Goal: Task Accomplishment & Management: Manage account settings

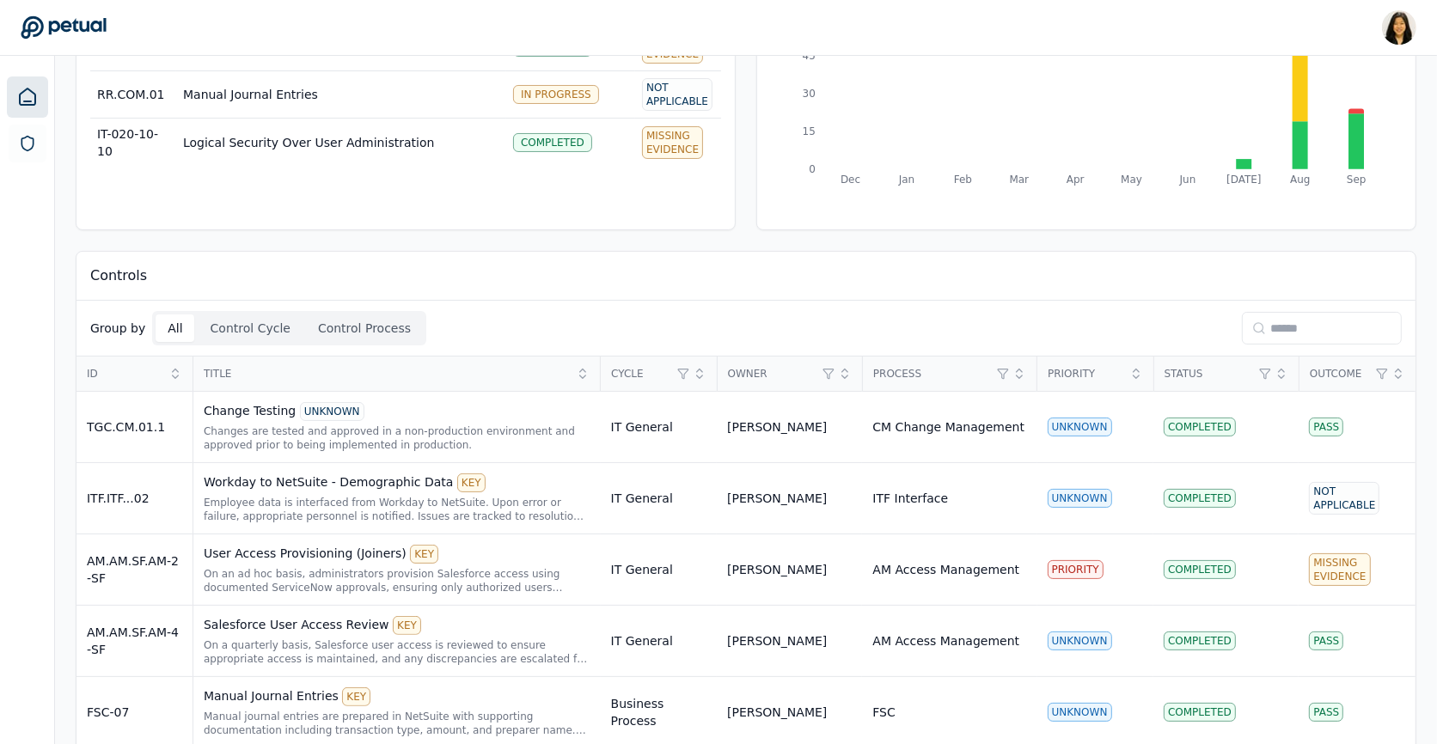
scroll to position [198, 0]
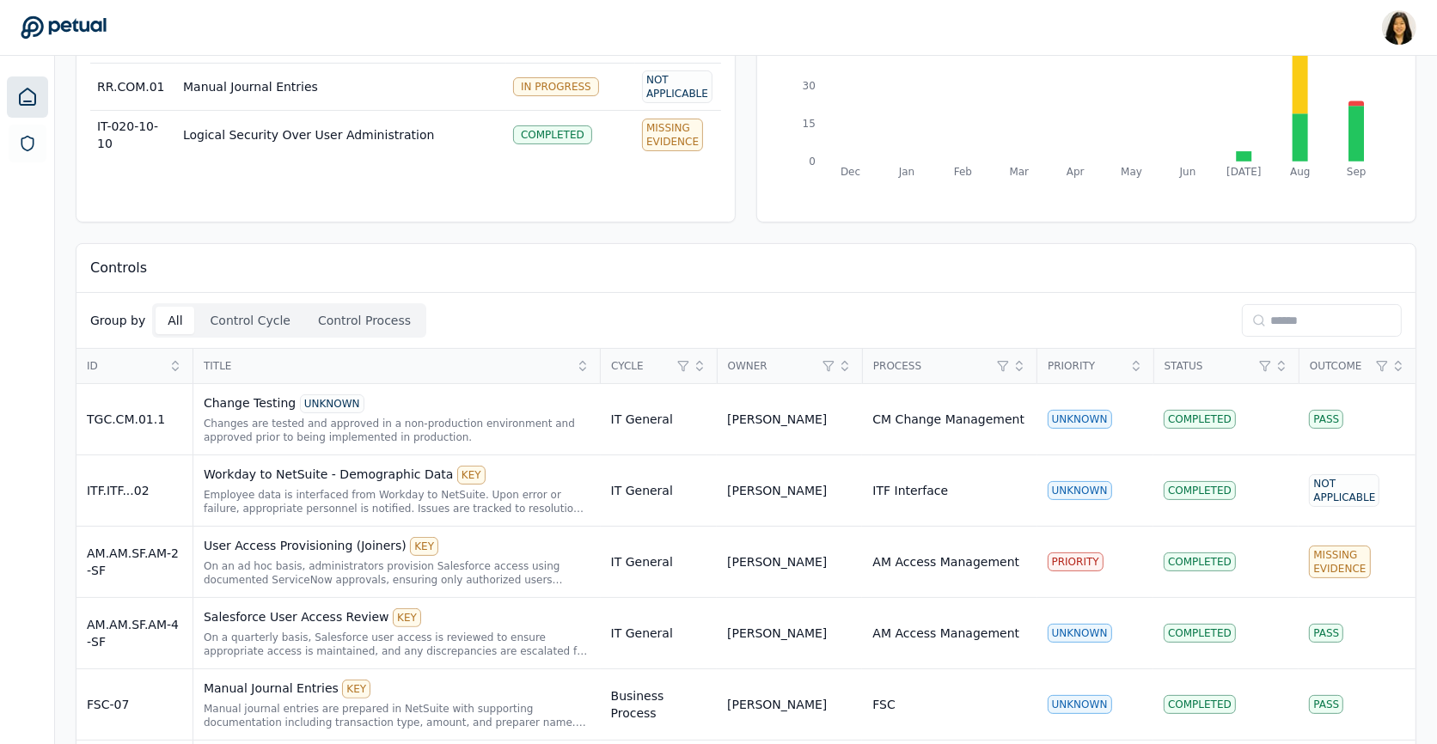
click at [1292, 315] on input at bounding box center [1322, 320] width 160 height 33
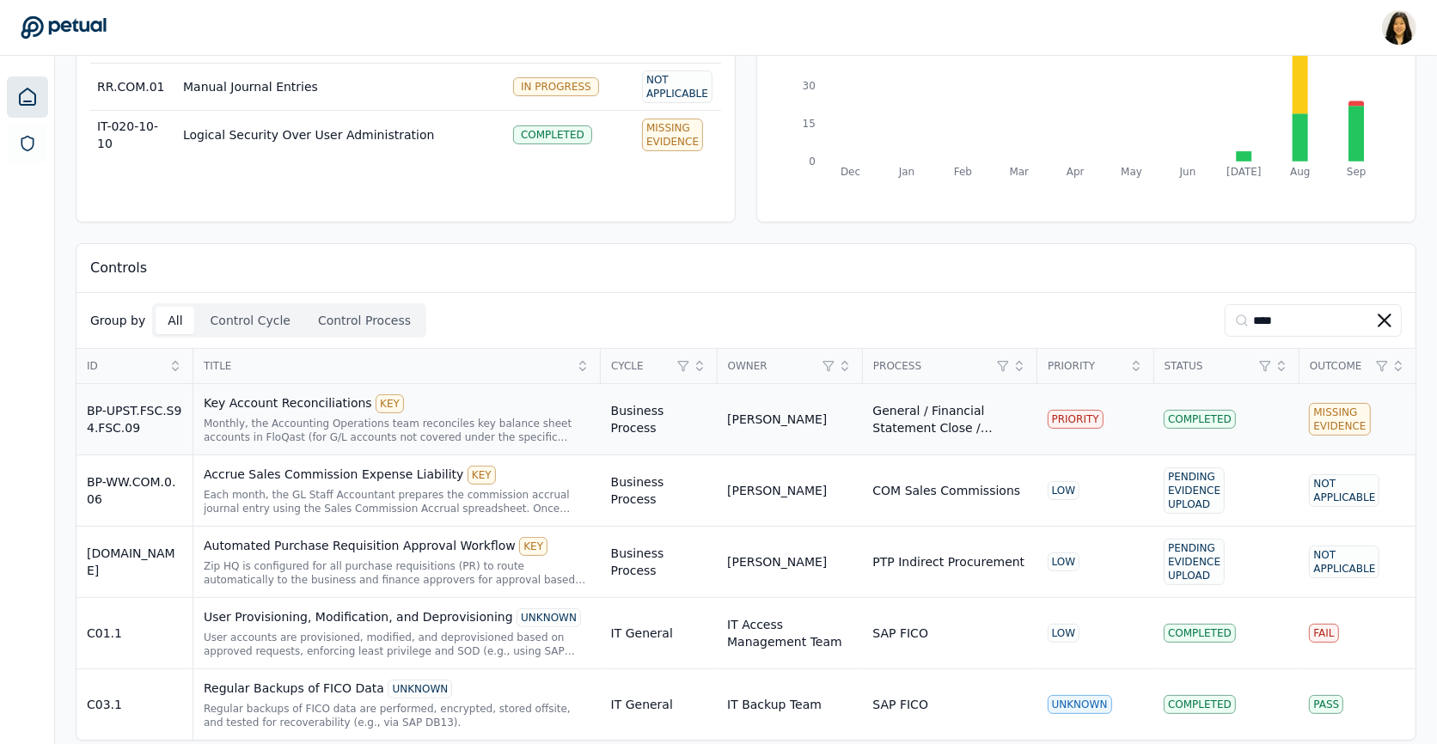
type input "****"
click at [861, 427] on td "[PERSON_NAME]" at bounding box center [789, 419] width 145 height 71
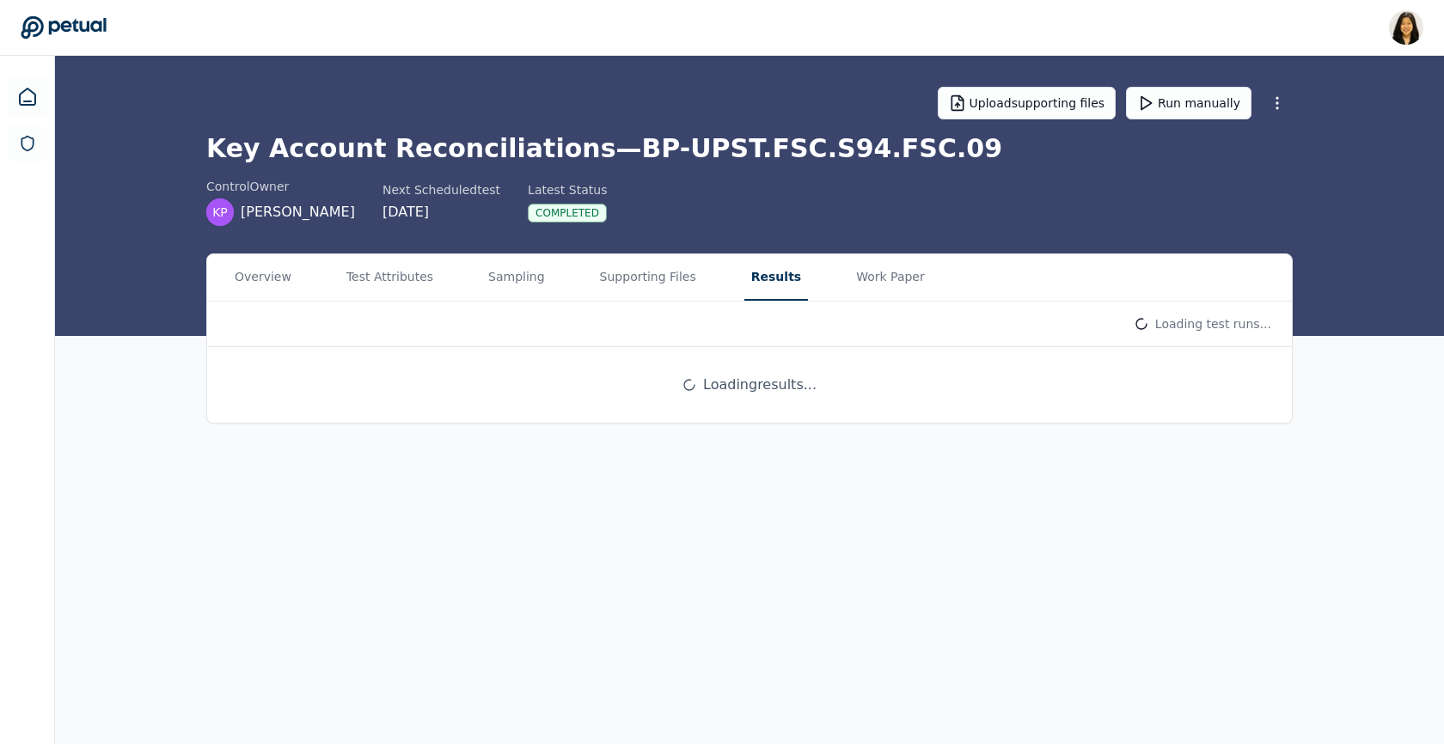
click at [762, 269] on button "Results" at bounding box center [776, 277] width 64 height 46
click at [374, 266] on button "Test Attributes" at bounding box center [389, 277] width 101 height 46
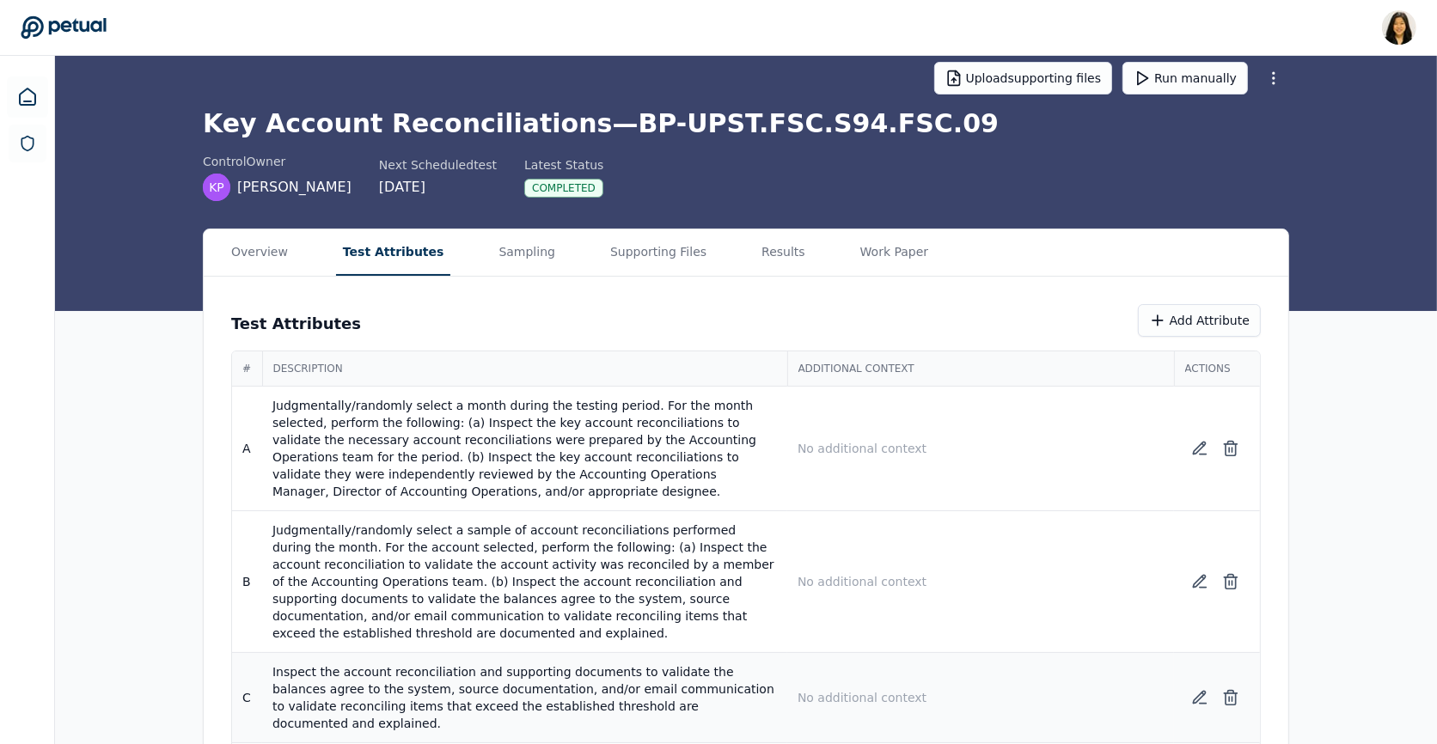
scroll to position [6, 0]
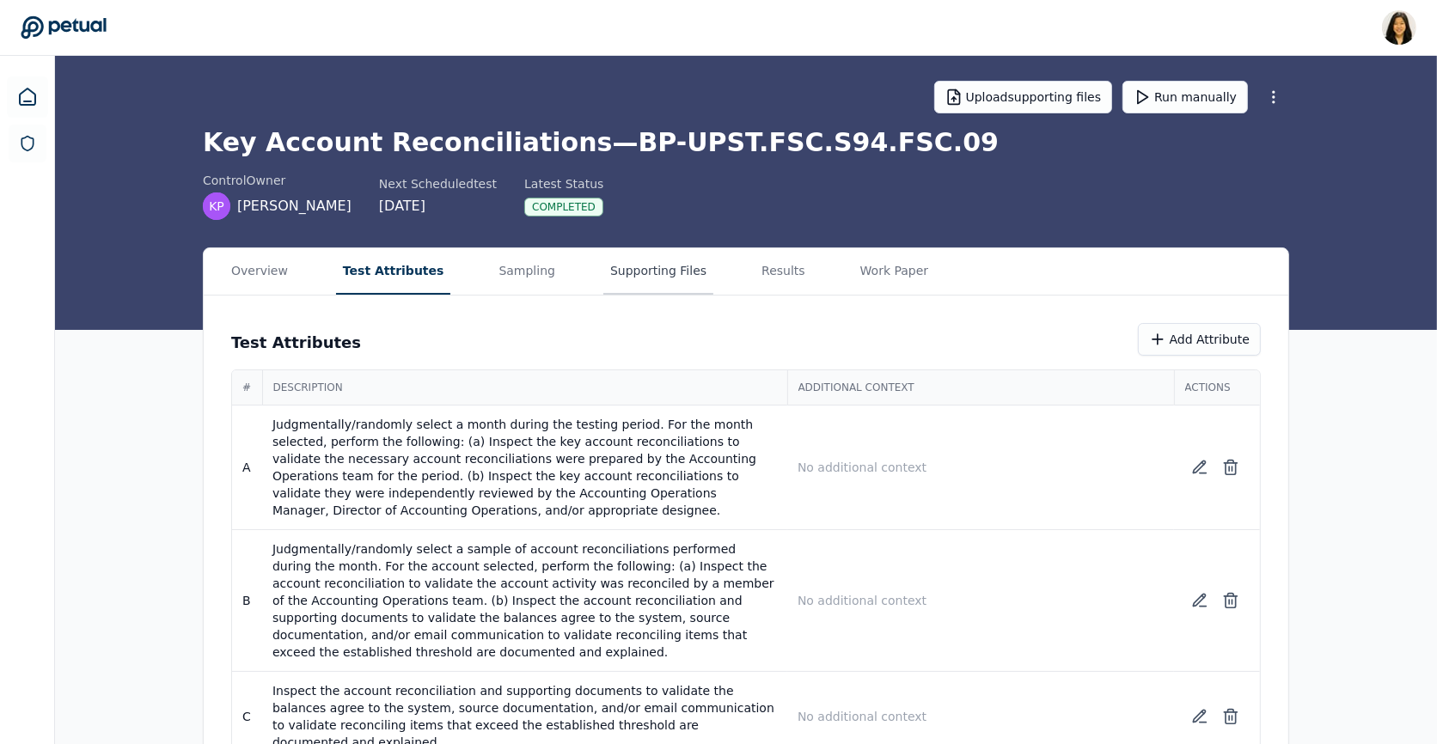
click at [663, 272] on button "Supporting Files" at bounding box center [658, 271] width 110 height 46
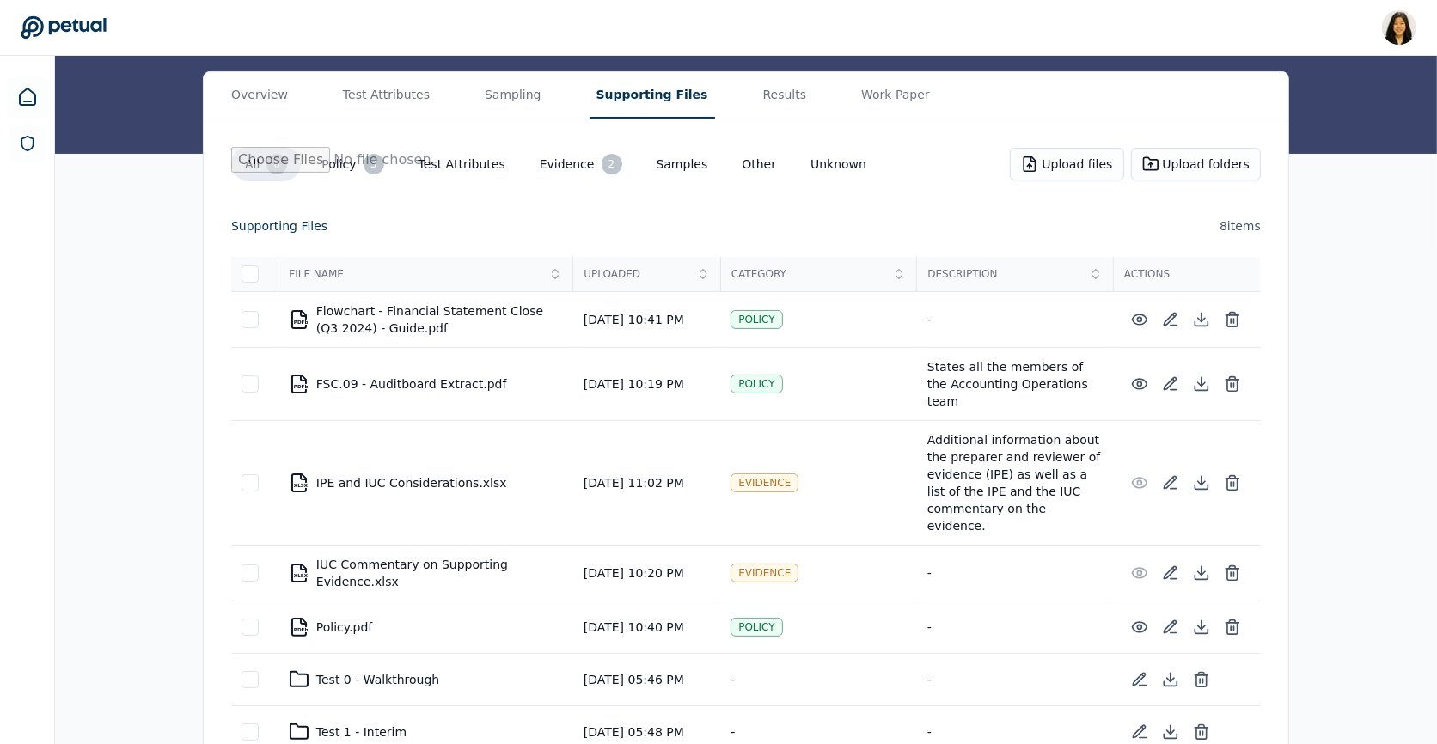
scroll to position [243, 0]
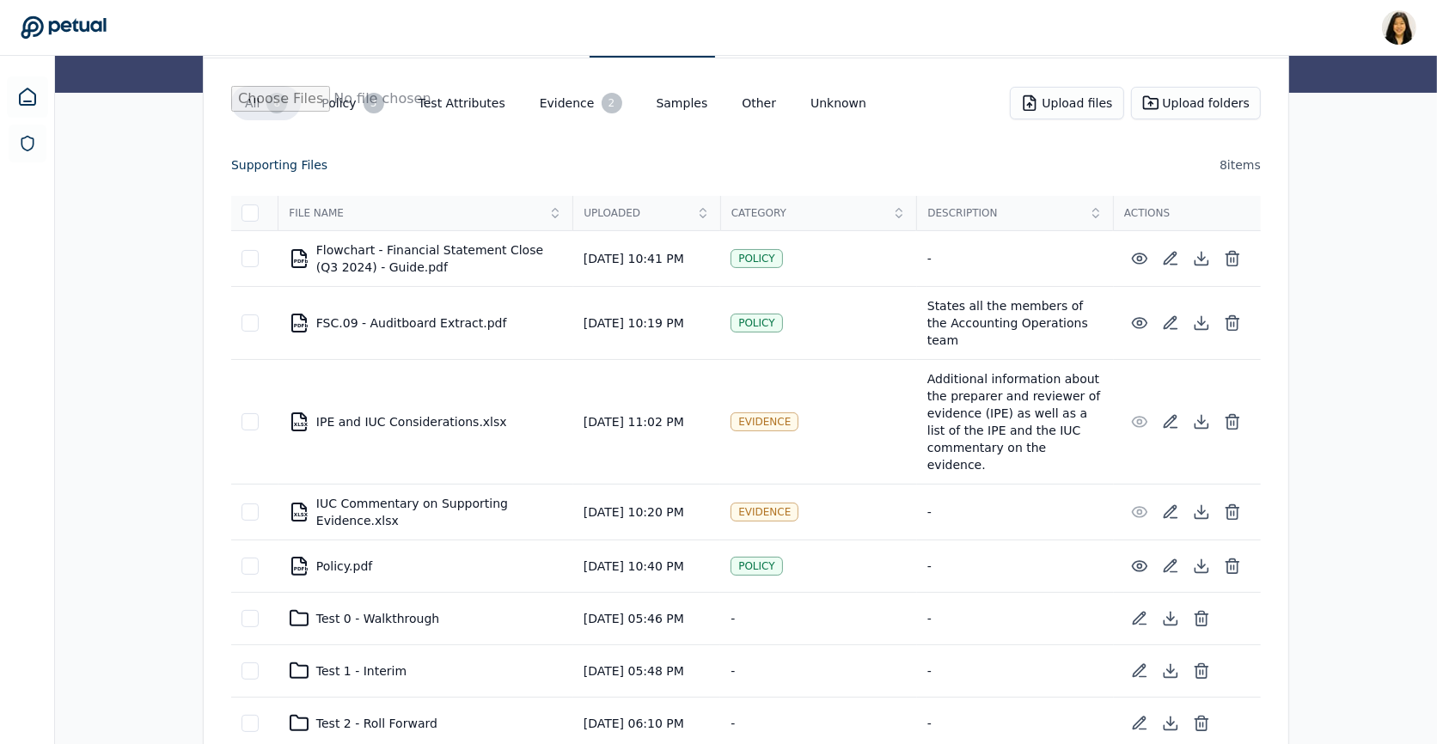
drag, startPoint x: 377, startPoint y: 525, endPoint x: 397, endPoint y: 525, distance: 19.8
click at [397, 556] on div "PDFbabababa Policy.pdf" at bounding box center [426, 566] width 274 height 21
drag, startPoint x: 320, startPoint y: 392, endPoint x: 443, endPoint y: 395, distance: 123.8
click at [443, 412] on div "XLSXbabababa IPE and IUC Considerations.xlsx" at bounding box center [426, 422] width 274 height 21
drag, startPoint x: 315, startPoint y: 464, endPoint x: 371, endPoint y: 480, distance: 58.2
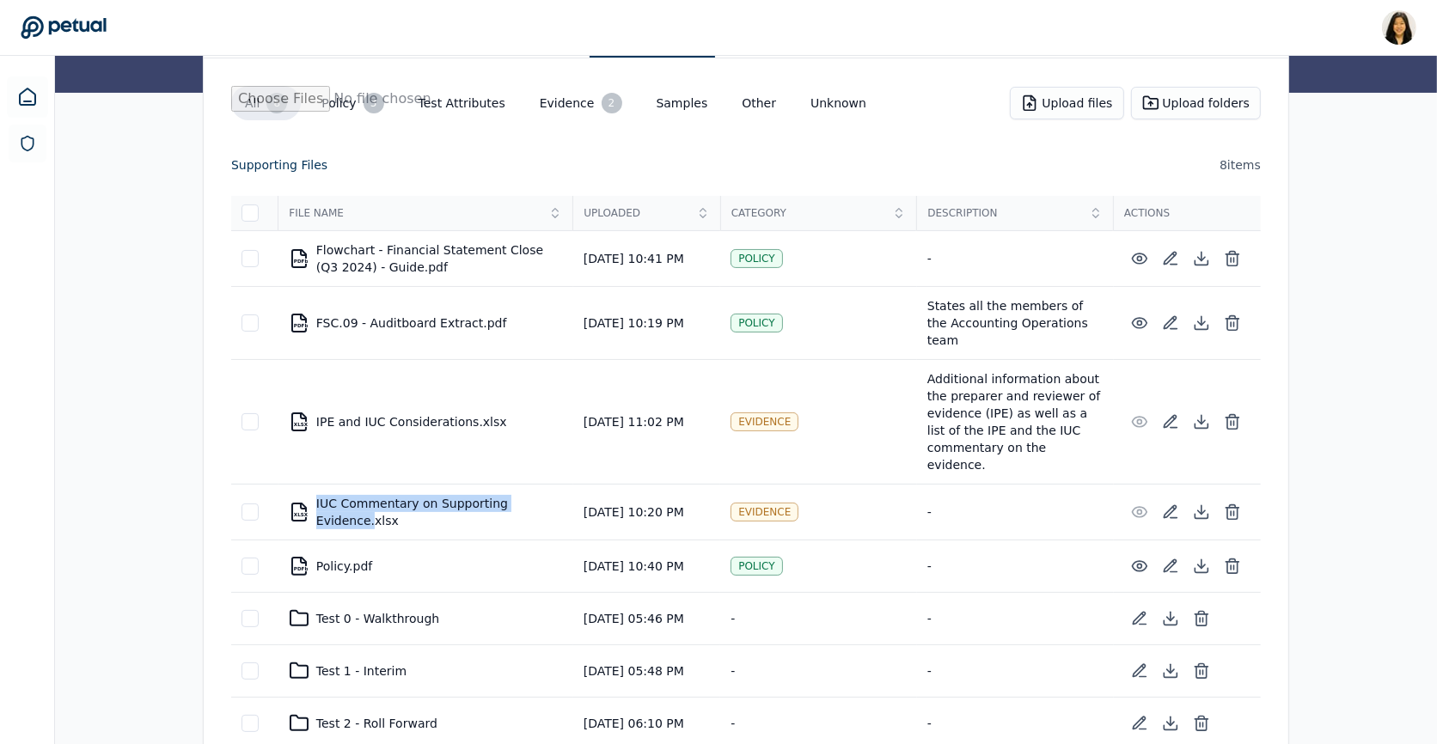
click at [371, 495] on div "XLSXbabababa IUC Commentary on Supporting Evidence.xlsx" at bounding box center [426, 512] width 274 height 34
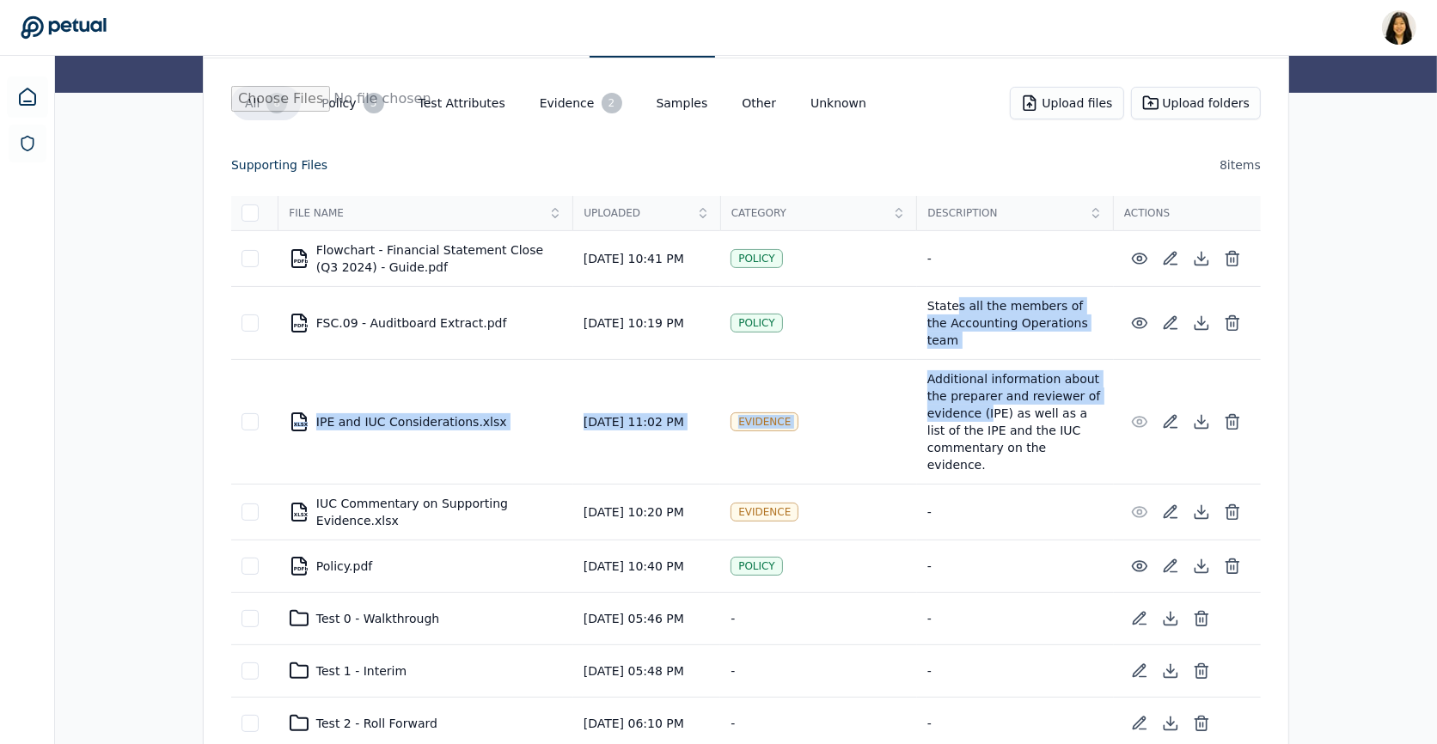
drag, startPoint x: 955, startPoint y: 301, endPoint x: 988, endPoint y: 399, distance: 103.6
click at [988, 399] on tbody "PDFbabababa Flowchart - Financial Statement Close (Q3 2024) - Guide.pdf [DATE] …" at bounding box center [746, 490] width 1030 height 519
click at [988, 399] on div "Additional information about the preparer and reviewer of evidence (IPE) as wel…" at bounding box center [1015, 421] width 176 height 103
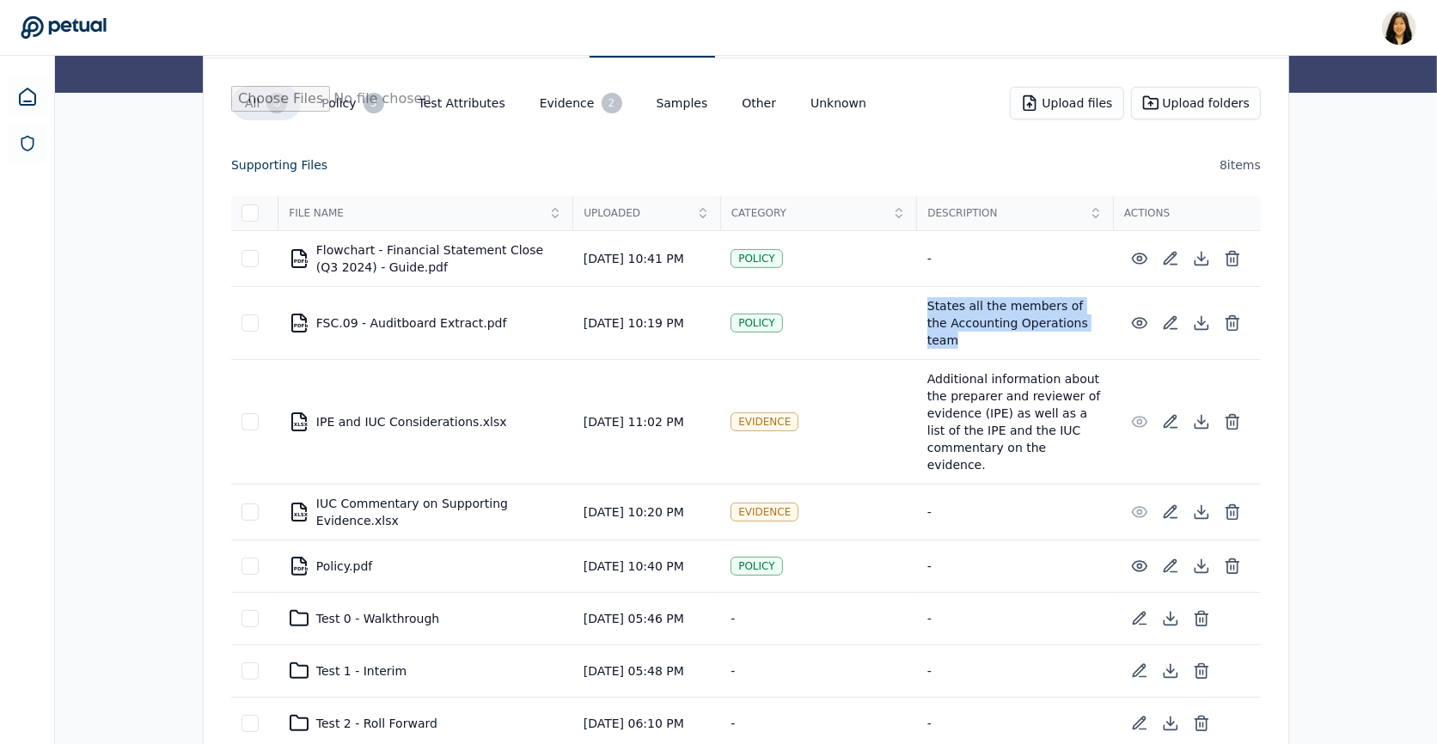
drag, startPoint x: 931, startPoint y: 302, endPoint x: 1104, endPoint y: 327, distance: 174.5
click at [1104, 327] on td "States all the members of the Accounting Operations team" at bounding box center [1015, 323] width 197 height 73
drag, startPoint x: 1093, startPoint y: 322, endPoint x: 919, endPoint y: 308, distance: 175.1
click at [919, 308] on td "States all the members of the Accounting Operations team" at bounding box center [1015, 323] width 197 height 73
drag, startPoint x: 930, startPoint y: 301, endPoint x: 1097, endPoint y: 317, distance: 167.5
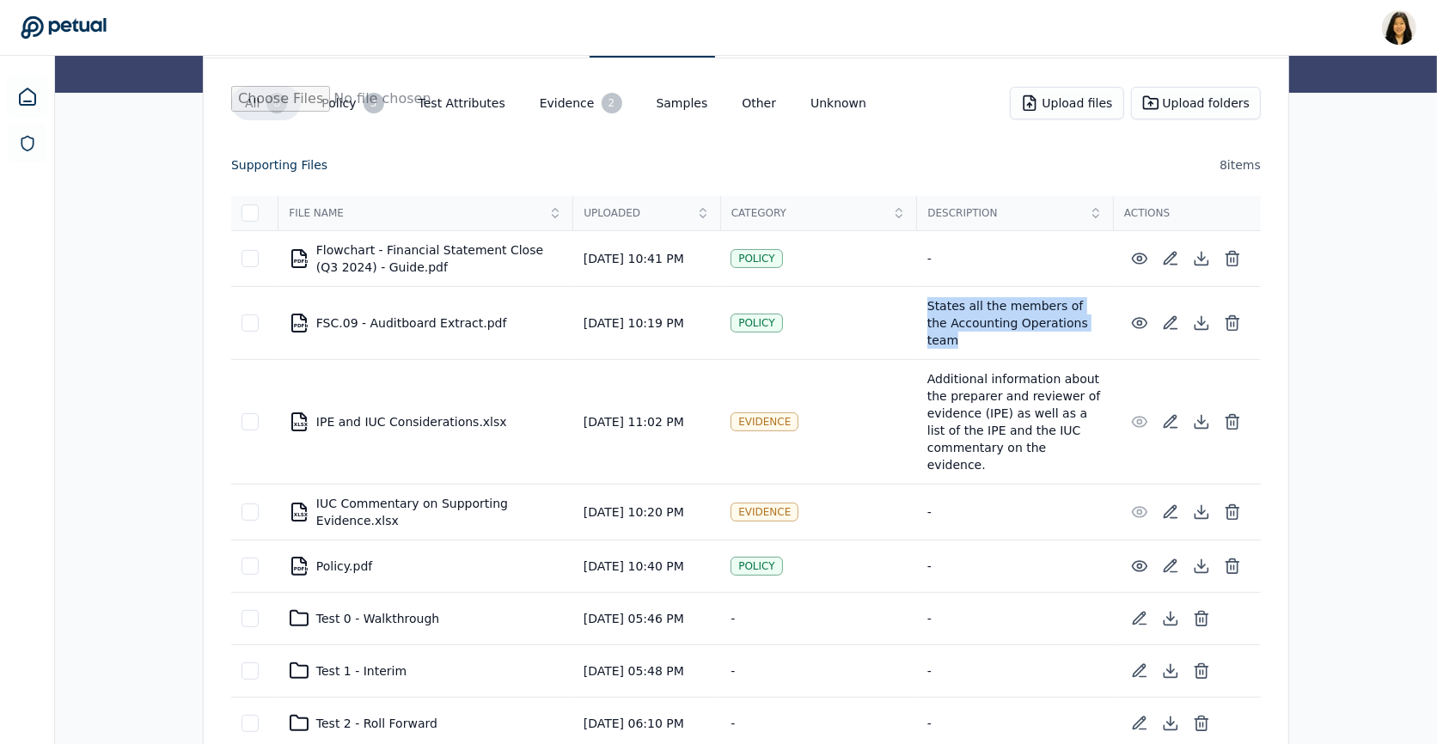
click at [1097, 317] on div "States all the members of the Accounting Operations team" at bounding box center [1015, 323] width 176 height 52
click at [406, 593] on td "Test 0 - Walkthrough" at bounding box center [425, 619] width 295 height 52
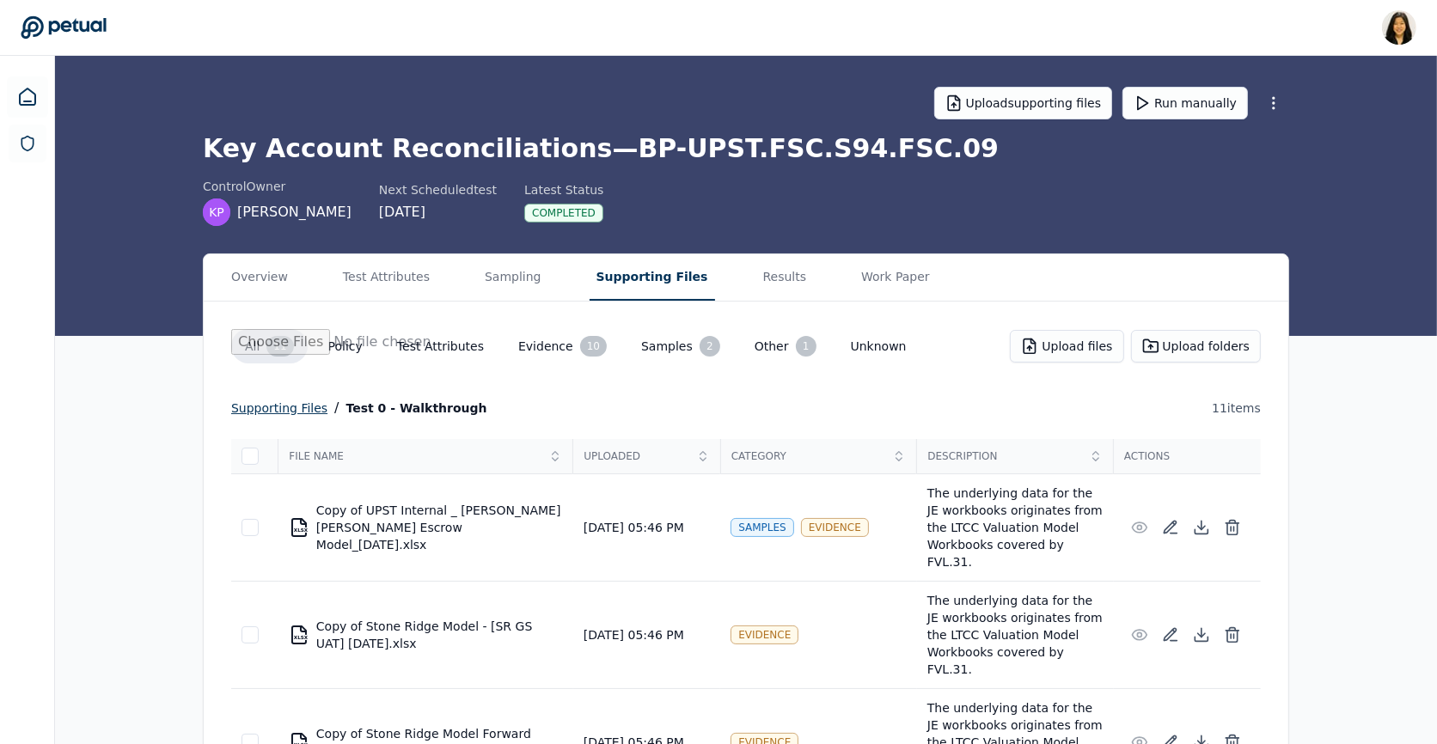
click at [299, 398] on div "supporting files" at bounding box center [279, 408] width 96 height 21
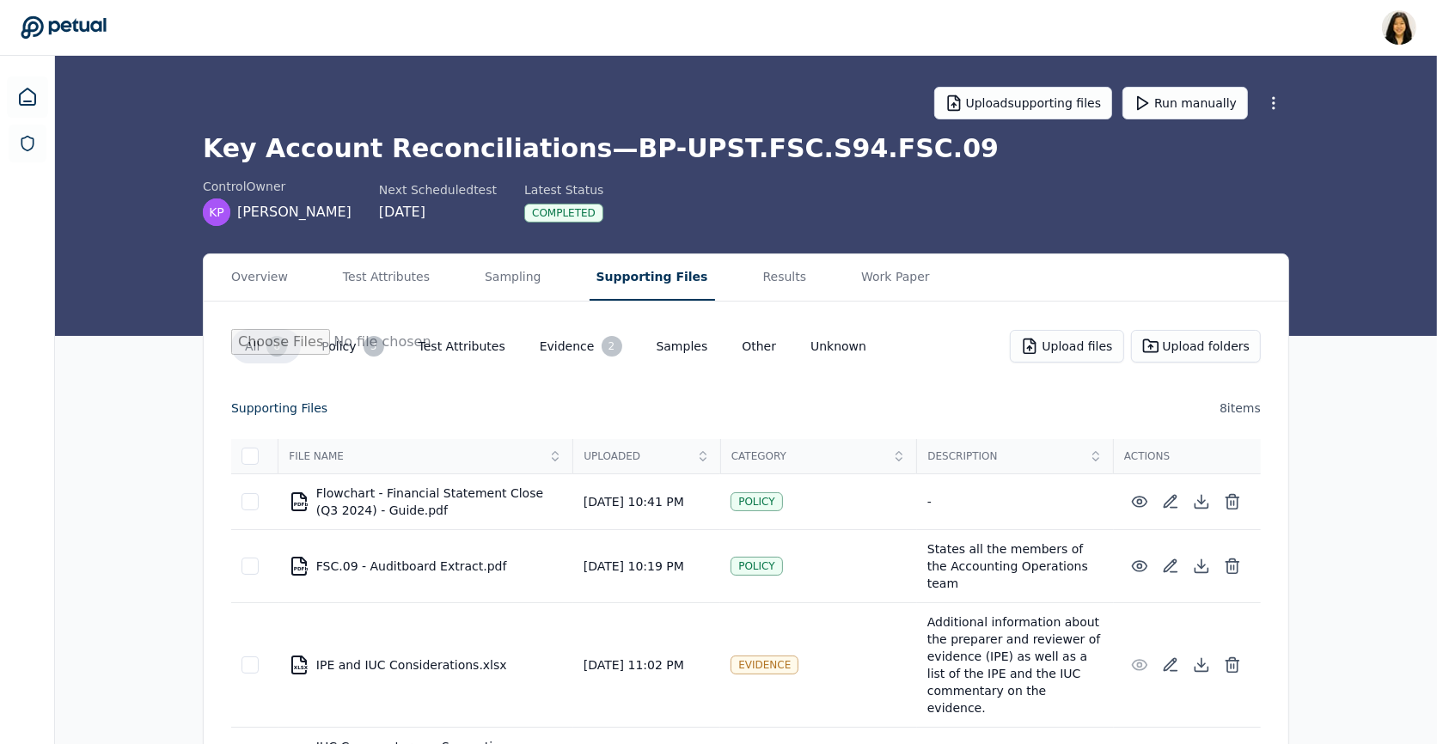
scroll to position [243, 0]
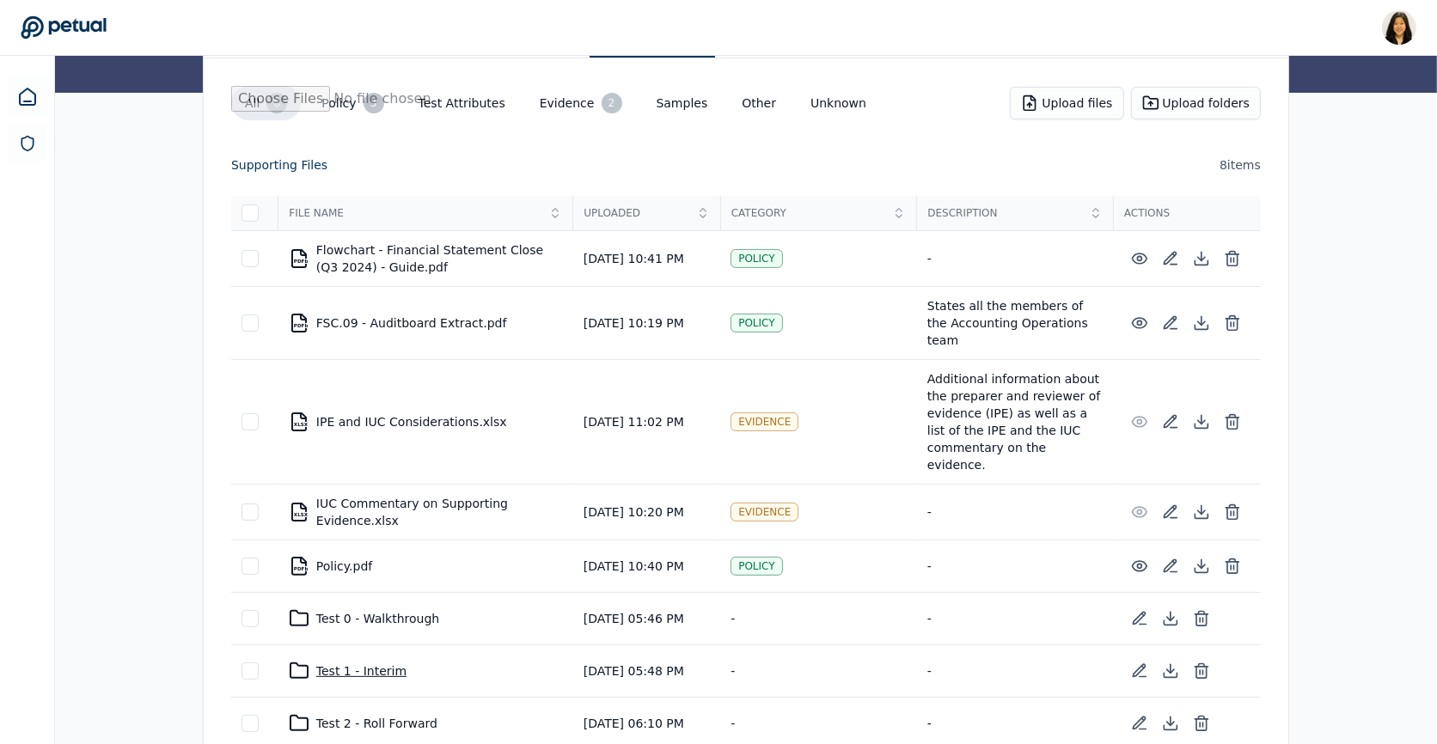
click at [358, 661] on div "Test 1 - Interim" at bounding box center [426, 671] width 274 height 21
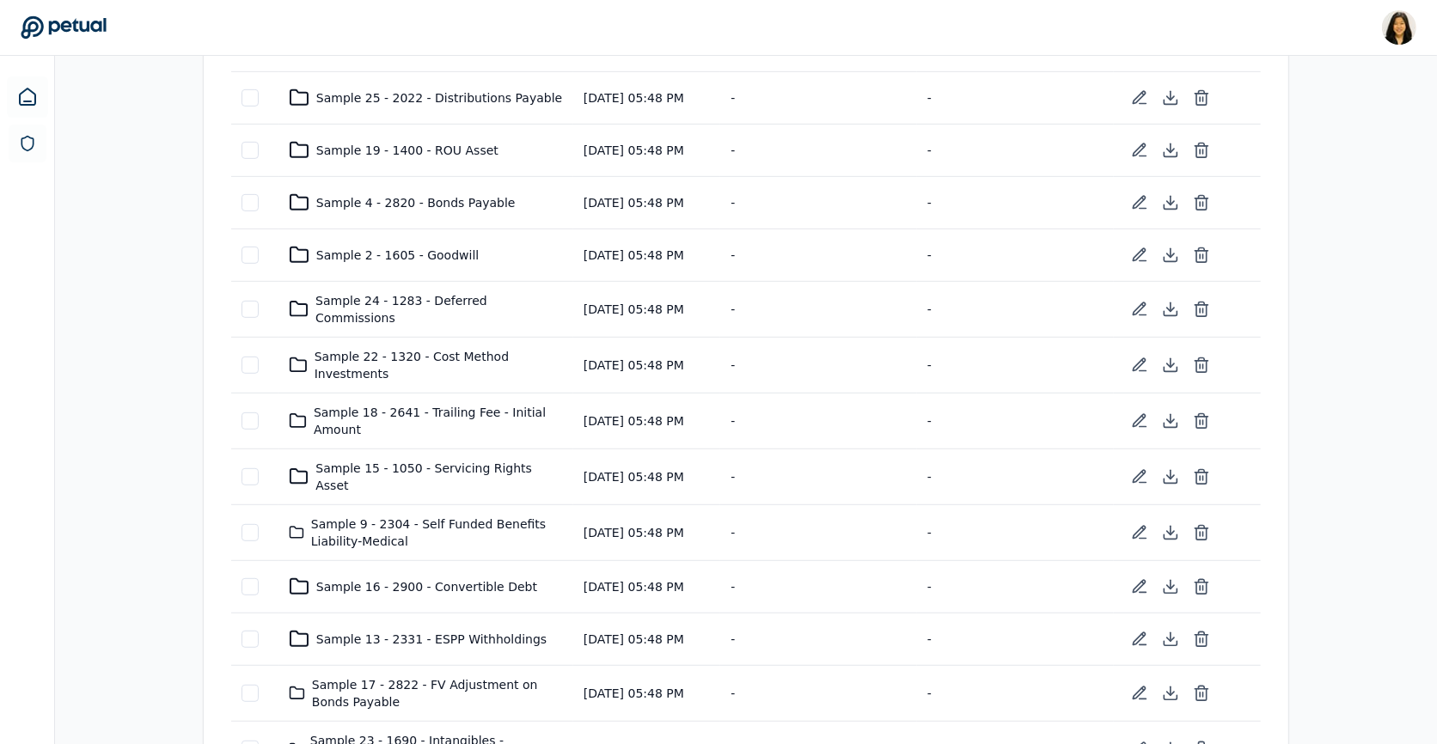
scroll to position [1133, 0]
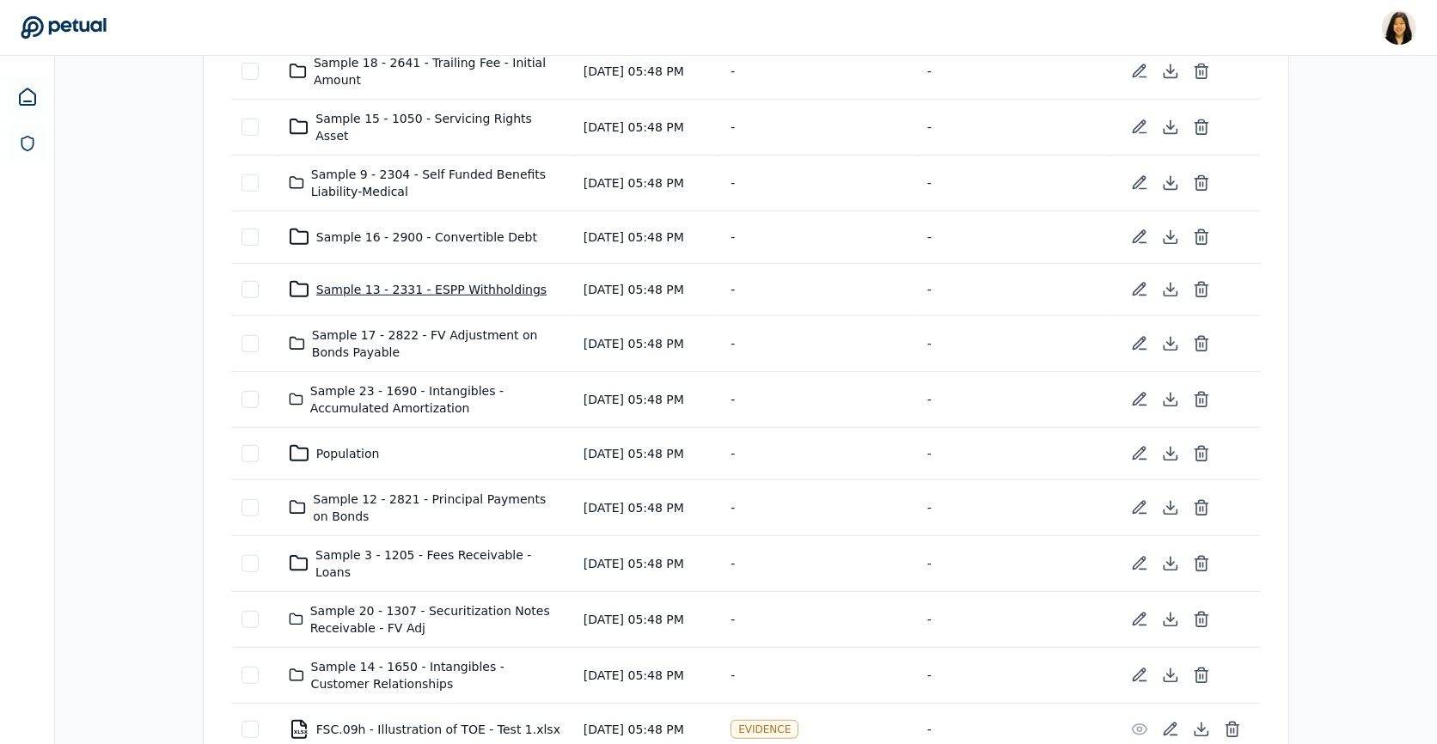
click at [382, 300] on div "Sample 13 - 2331 - ESPP Withholdings" at bounding box center [426, 289] width 274 height 21
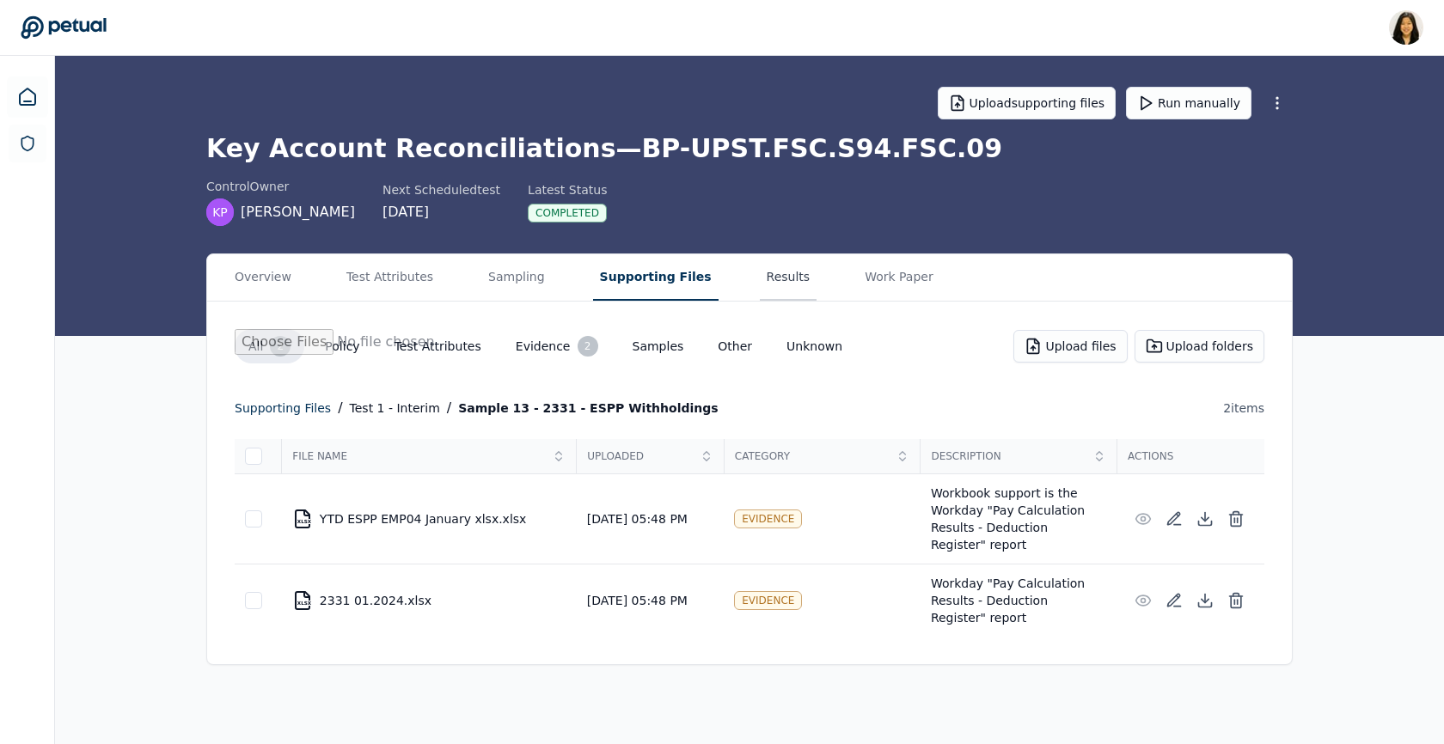
click at [760, 266] on button "Results" at bounding box center [789, 277] width 58 height 46
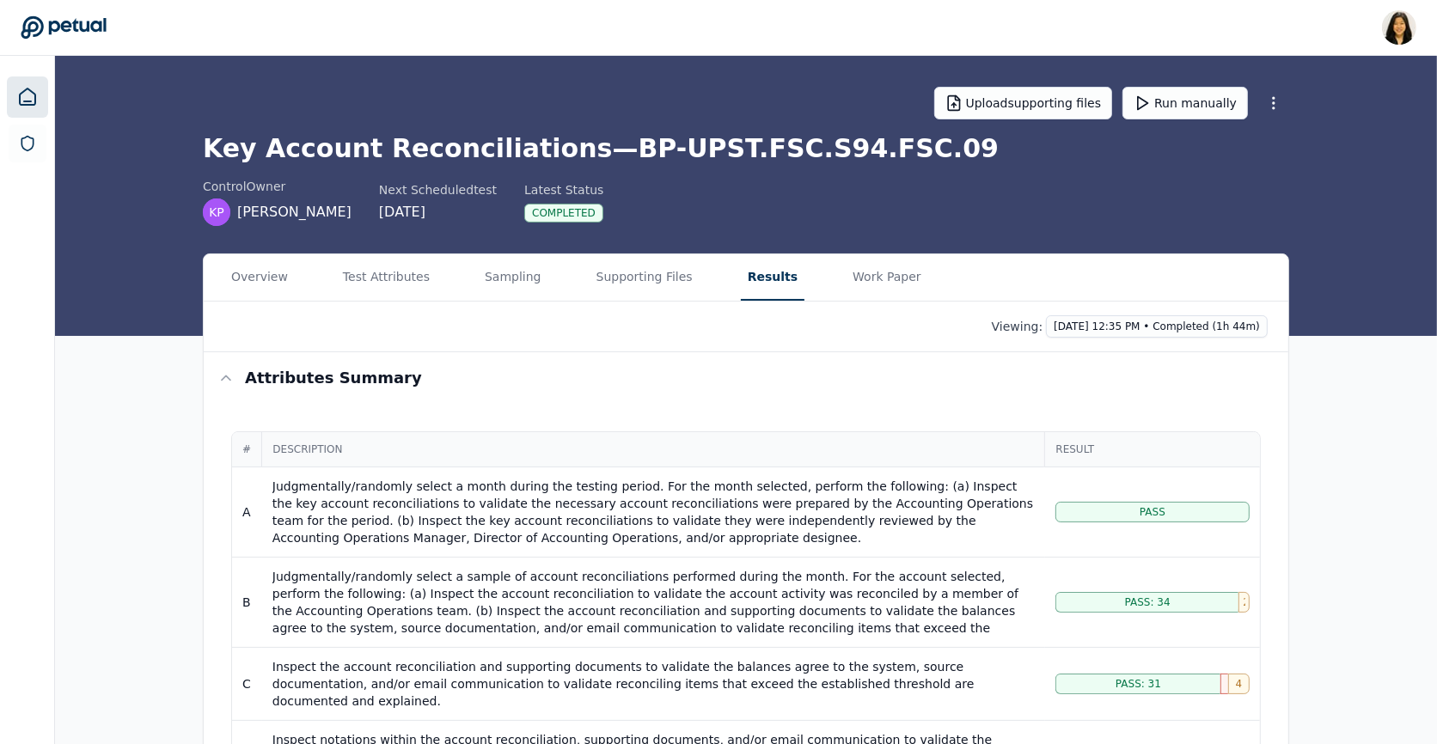
click at [28, 85] on link at bounding box center [27, 96] width 41 height 41
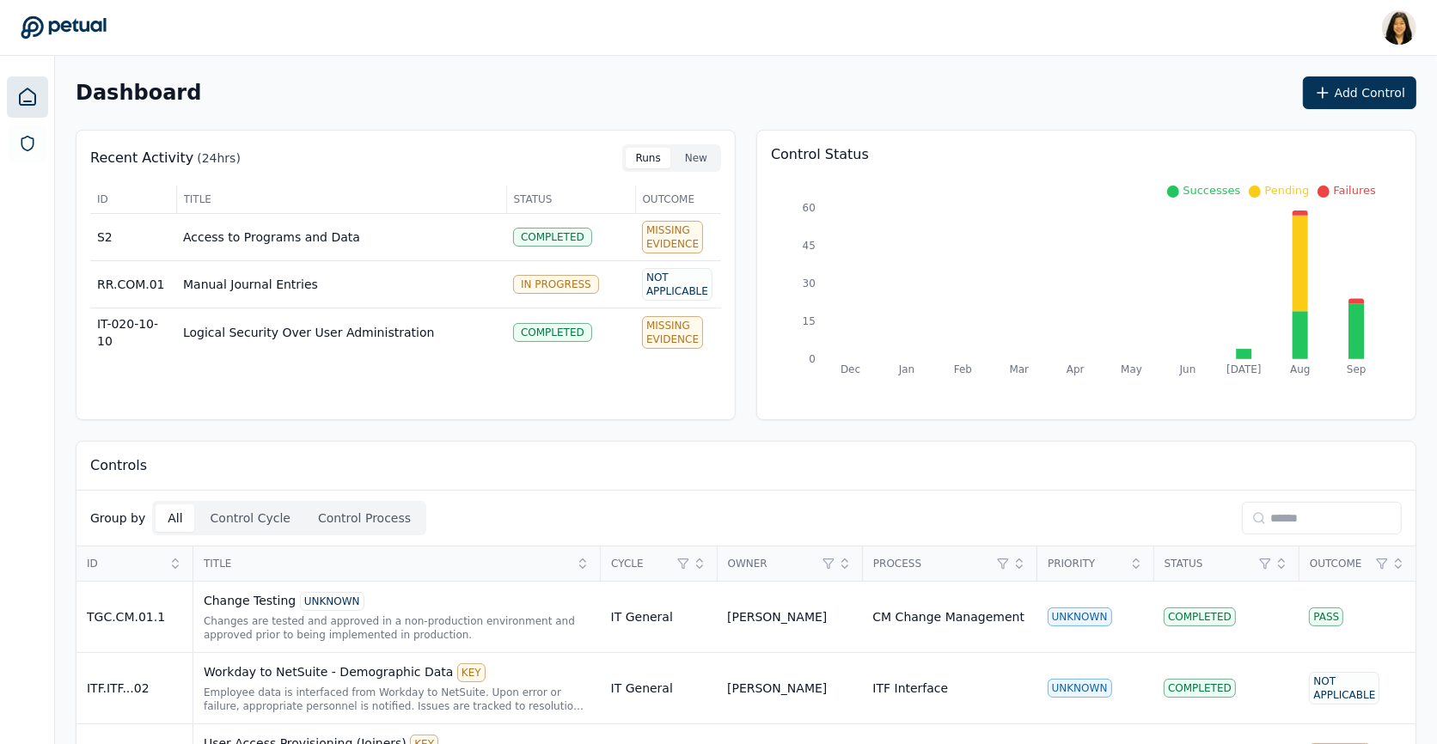
click at [1278, 513] on input at bounding box center [1322, 518] width 160 height 33
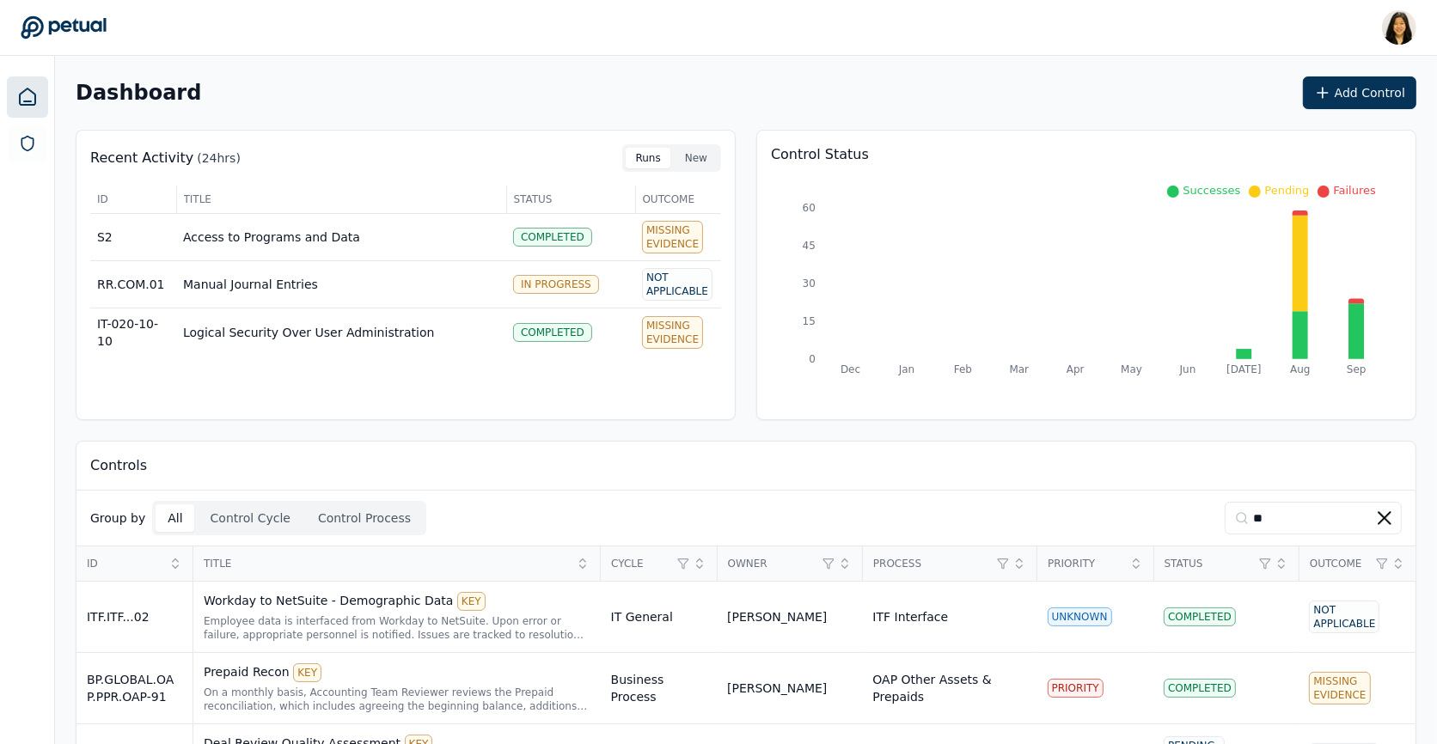
type input "*"
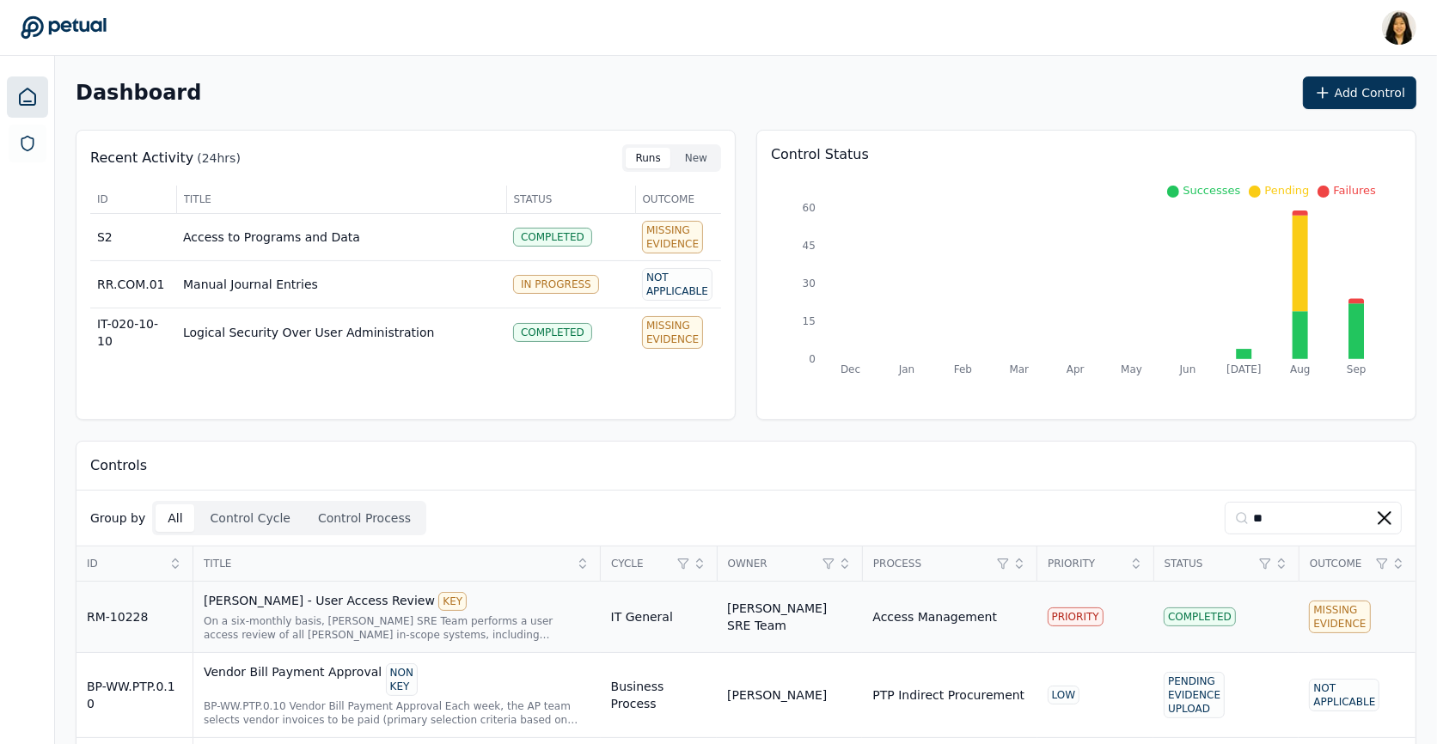
type input "*"
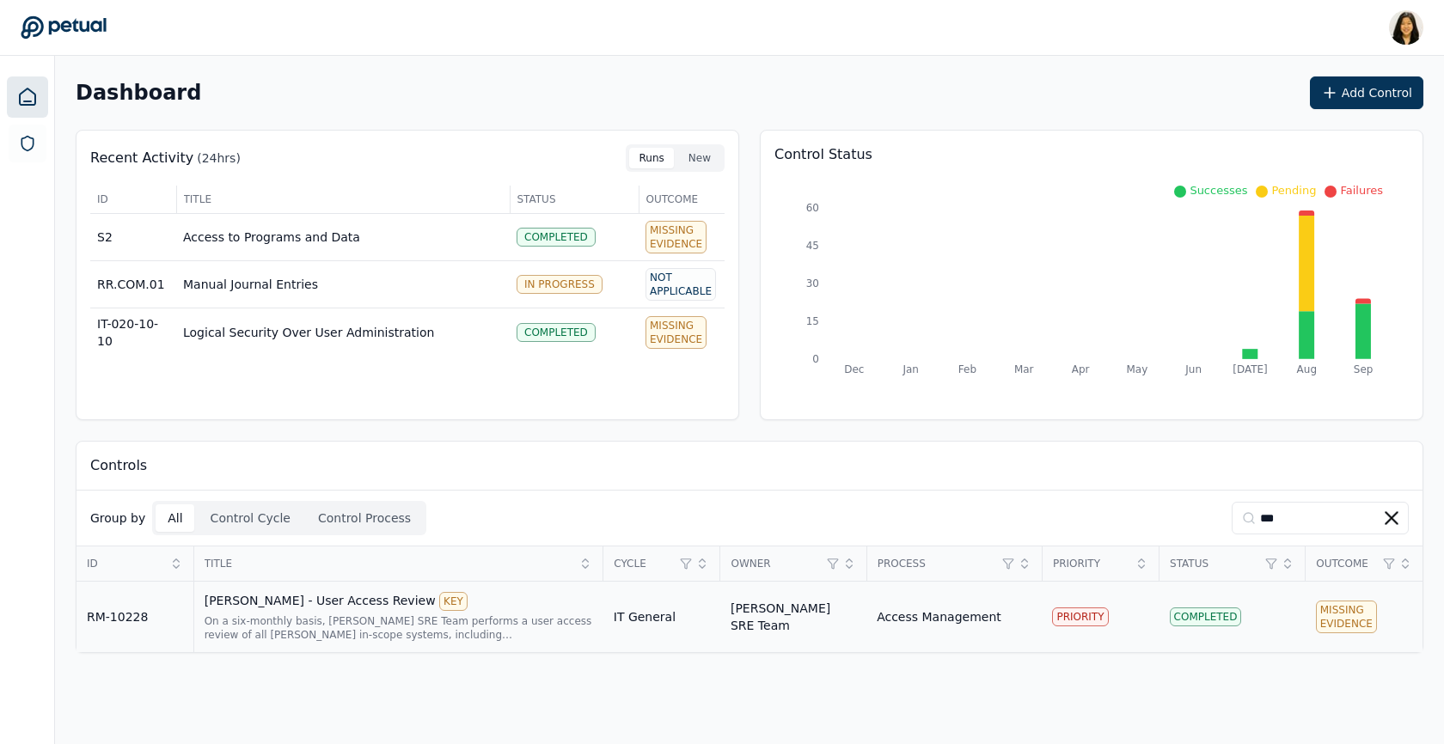
type input "***"
click at [239, 615] on div "On a six-monthly basis, [PERSON_NAME] SRE Team performs a user access review of…" at bounding box center [399, 629] width 388 height 28
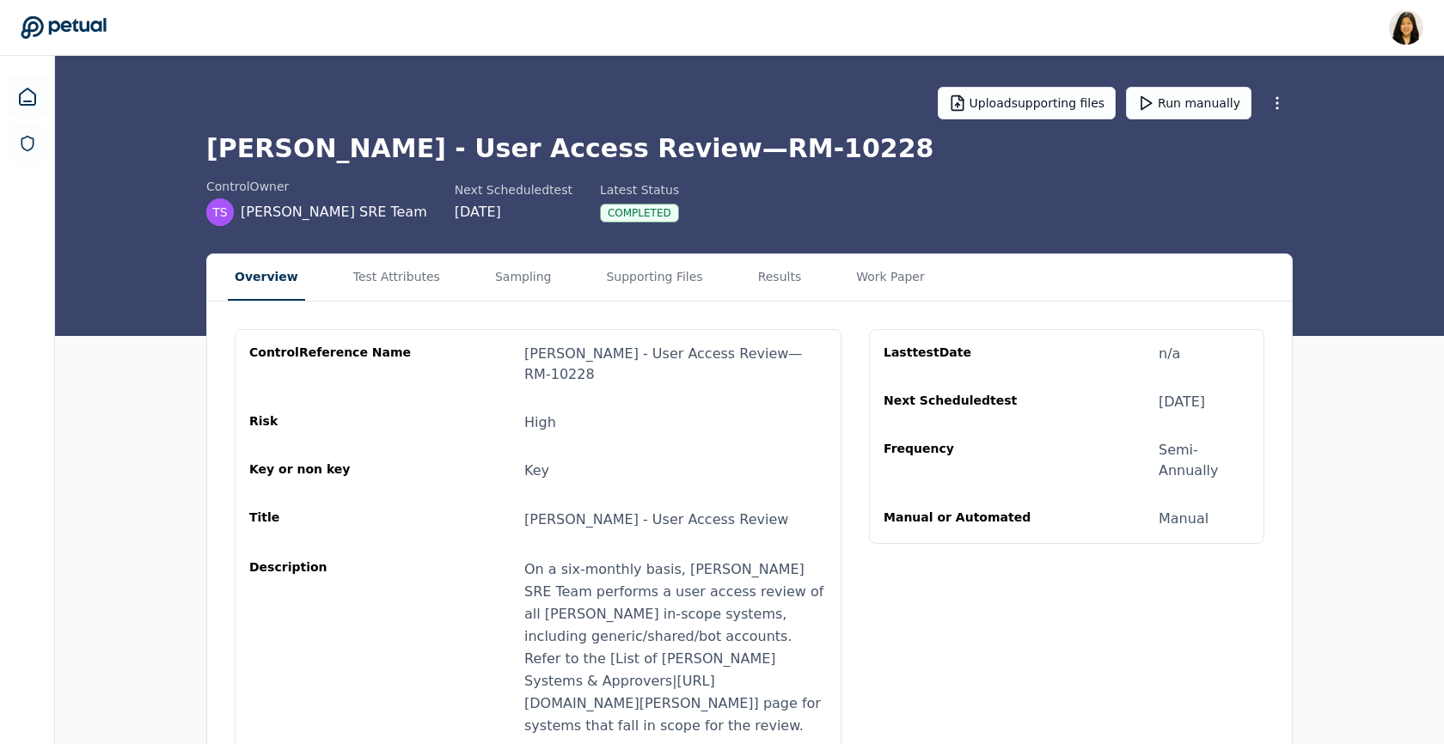
click at [758, 74] on main "Upload supporting files Run manually [PERSON_NAME] - User Access Review — RM-10…" at bounding box center [749, 532] width 1389 height 953
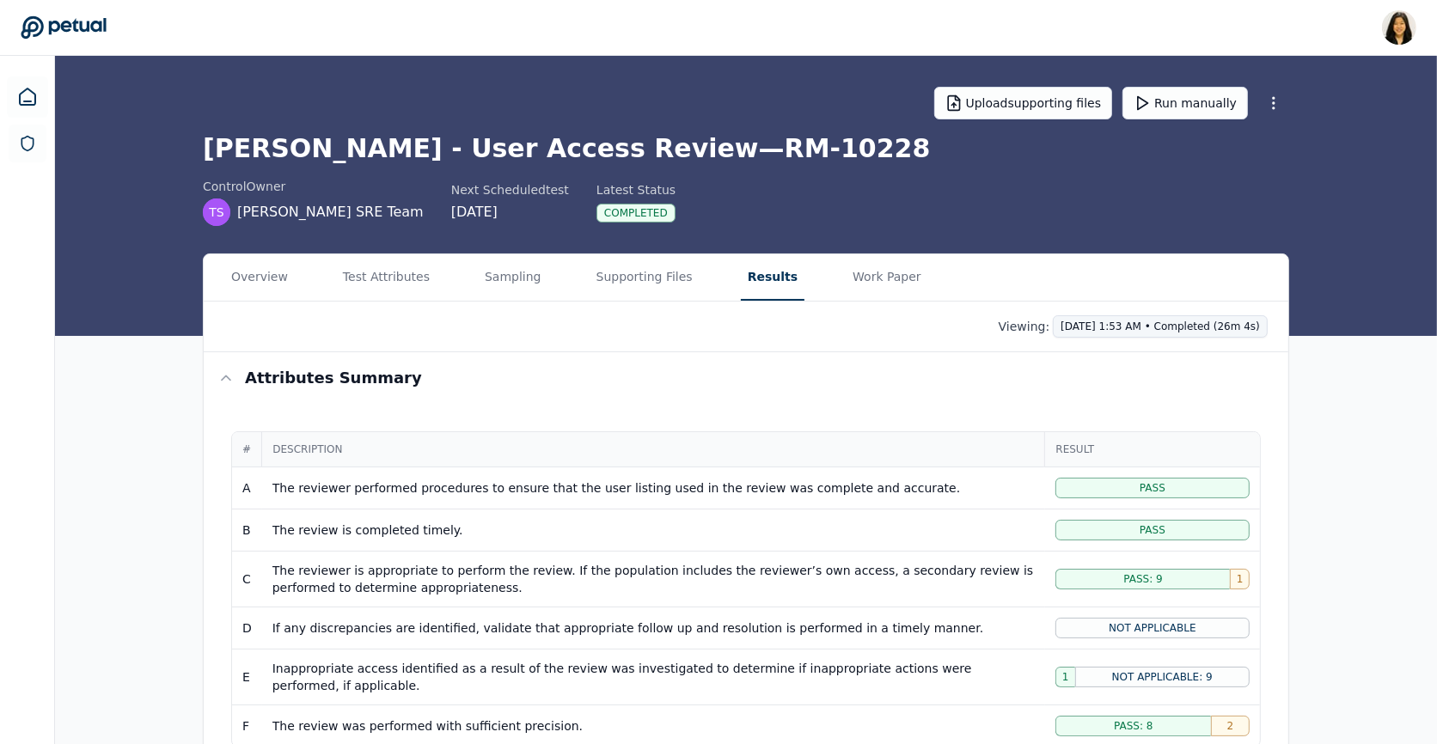
click at [1195, 315] on html "[PERSON_NAME] [PERSON_NAME][EMAIL_ADDRESS] Sign out Upload supporting files Run…" at bounding box center [718, 736] width 1437 height 1473
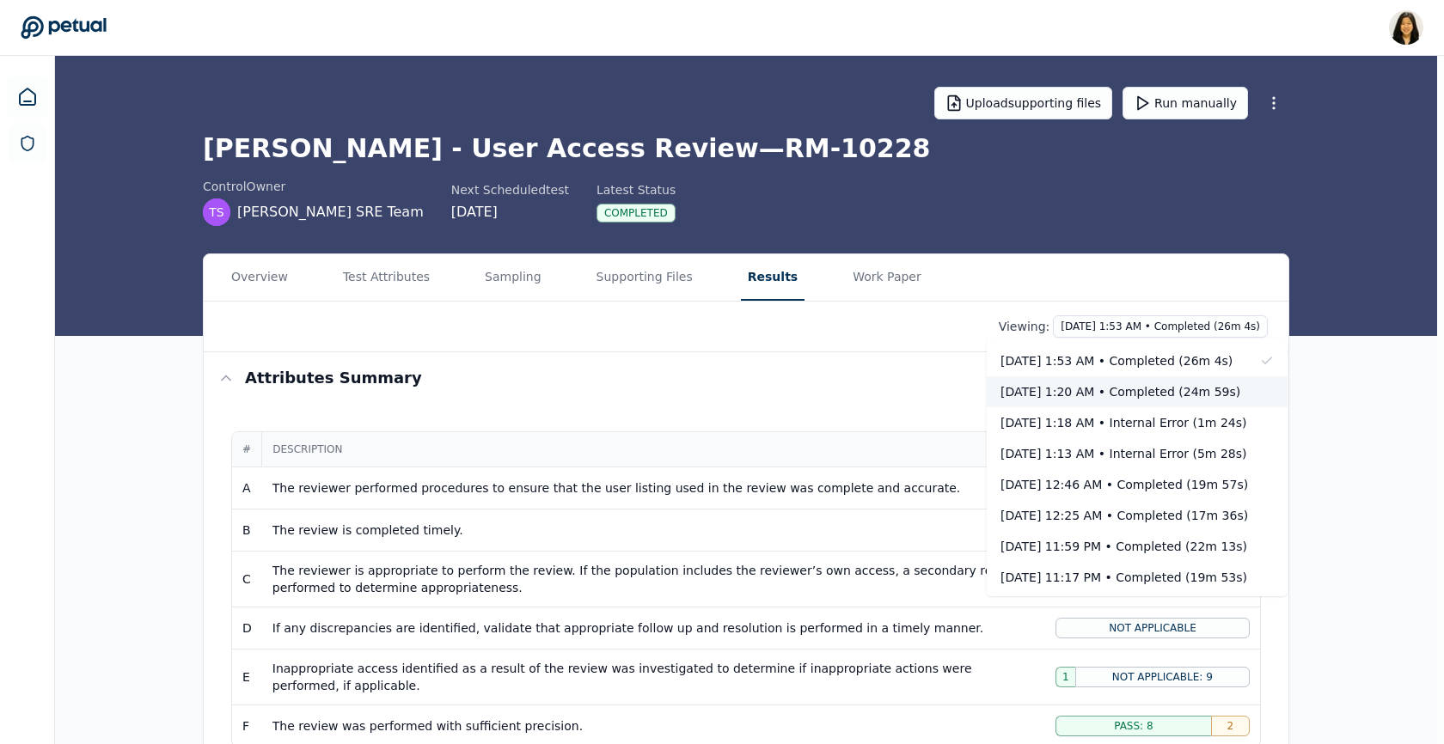
click at [1164, 388] on div "[DATE] 1:20 AM • Completed (24m 59s)" at bounding box center [1126, 391] width 253 height 17
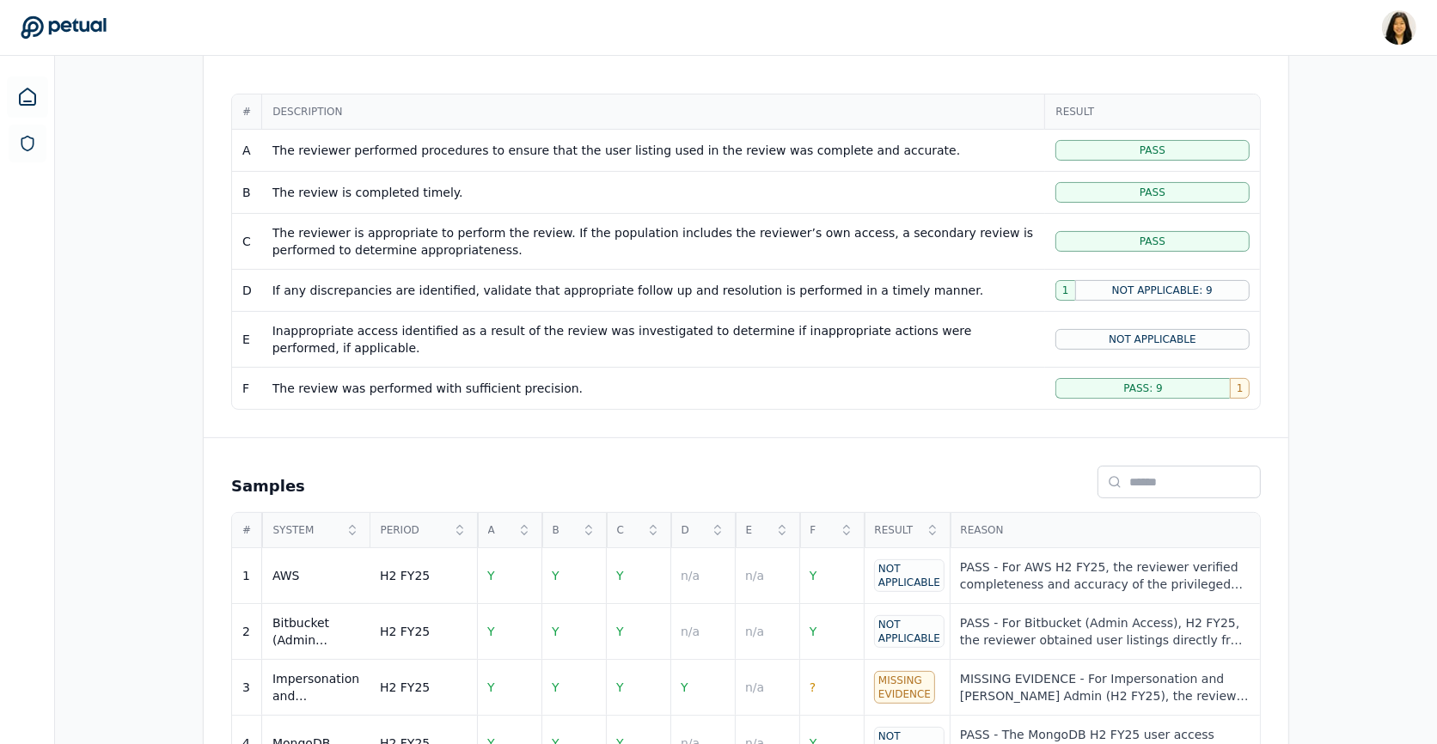
scroll to position [28, 0]
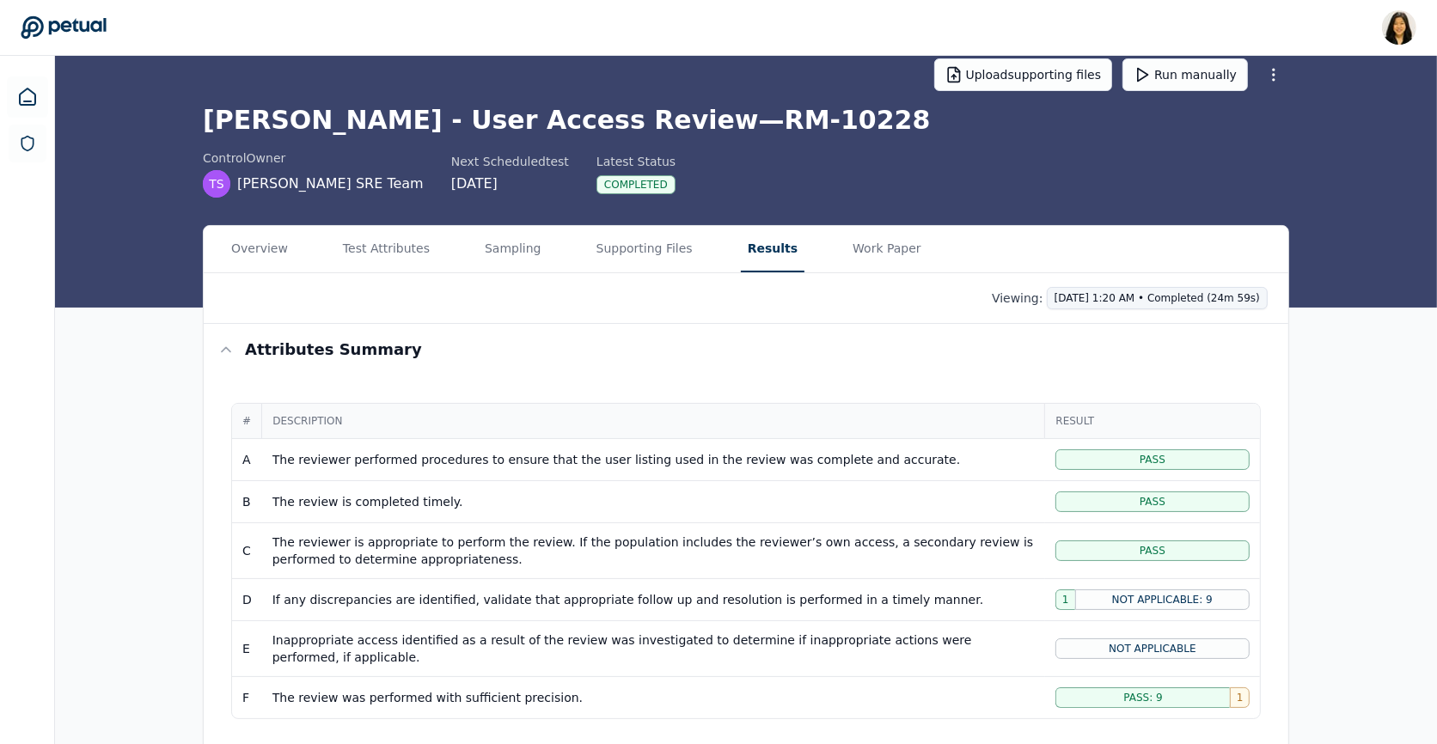
click at [1204, 296] on html "[PERSON_NAME] [PERSON_NAME][EMAIL_ADDRESS] Sign out Upload supporting files Run…" at bounding box center [718, 708] width 1437 height 1473
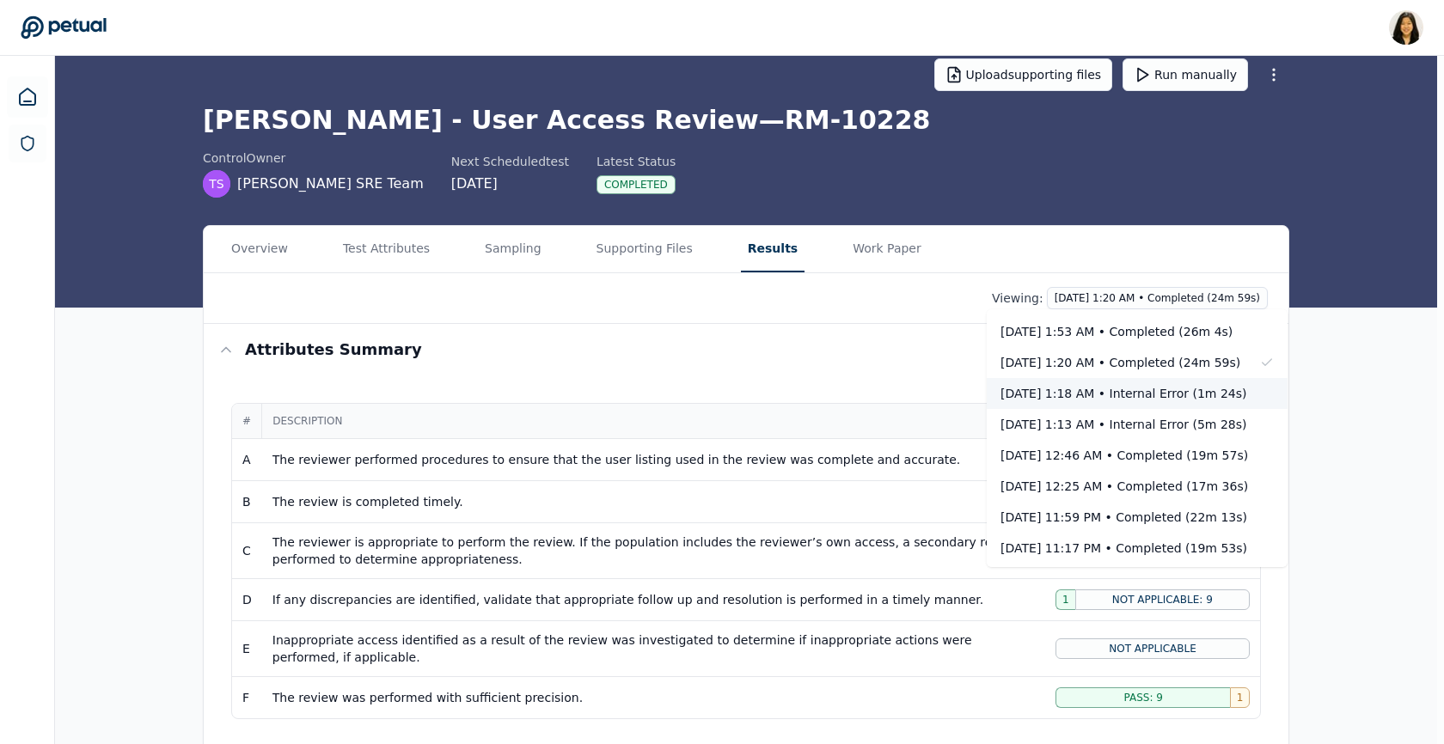
click at [1183, 396] on div "[DATE] 1:18 AM • Internal Error (1m 24s)" at bounding box center [1126, 393] width 253 height 17
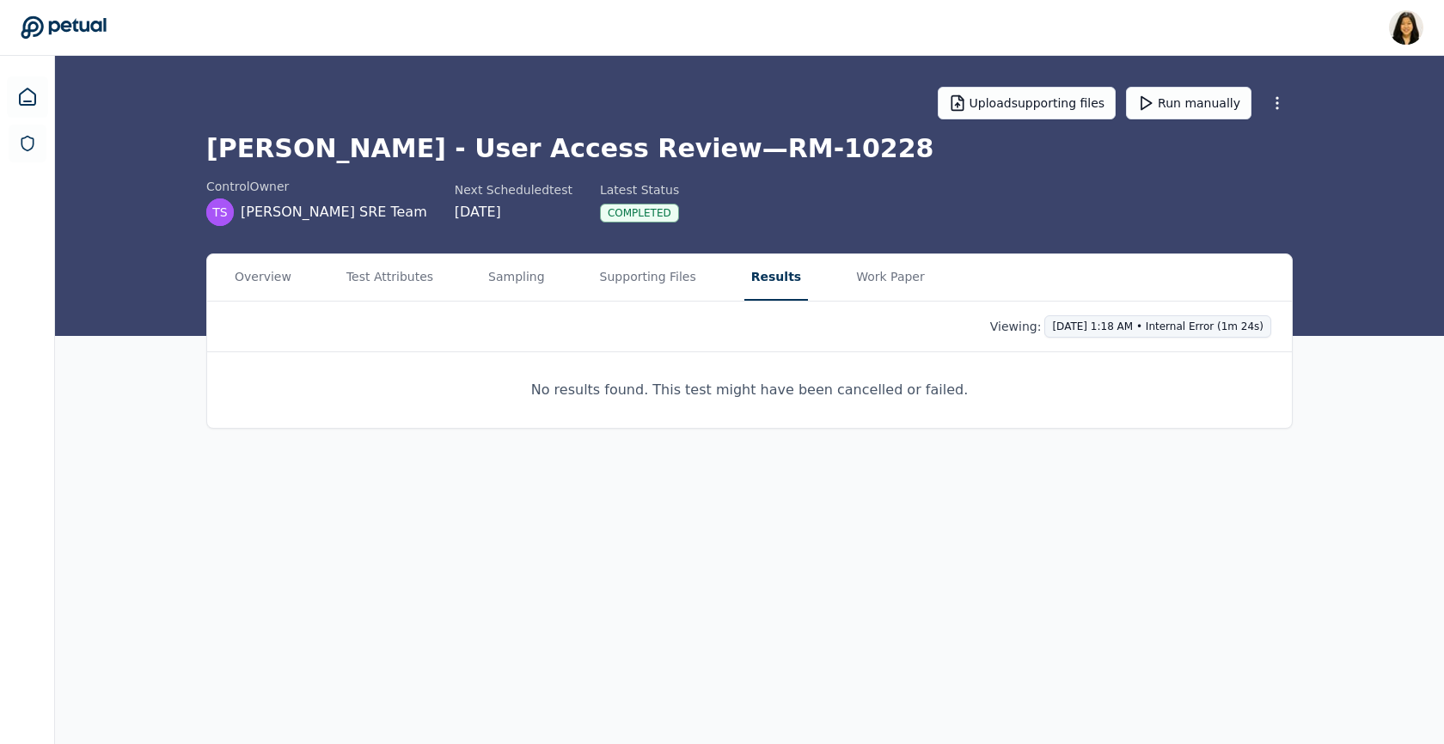
click at [1197, 327] on html "[PERSON_NAME] [PERSON_NAME][EMAIL_ADDRESS] Sign out Upload supporting files Run…" at bounding box center [722, 372] width 1444 height 744
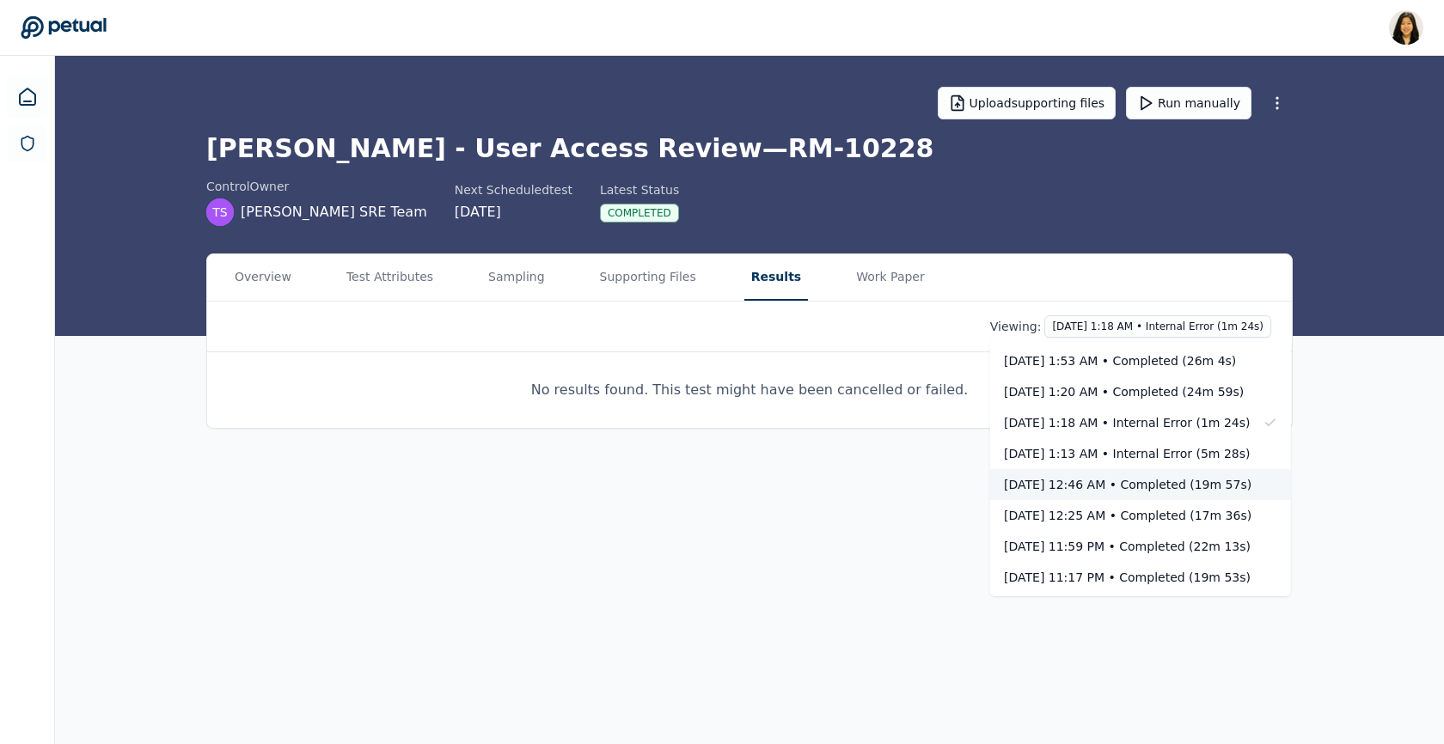
click at [1194, 492] on div "[DATE] 12:46 AM • Completed (19m 57s)" at bounding box center [1130, 484] width 253 height 17
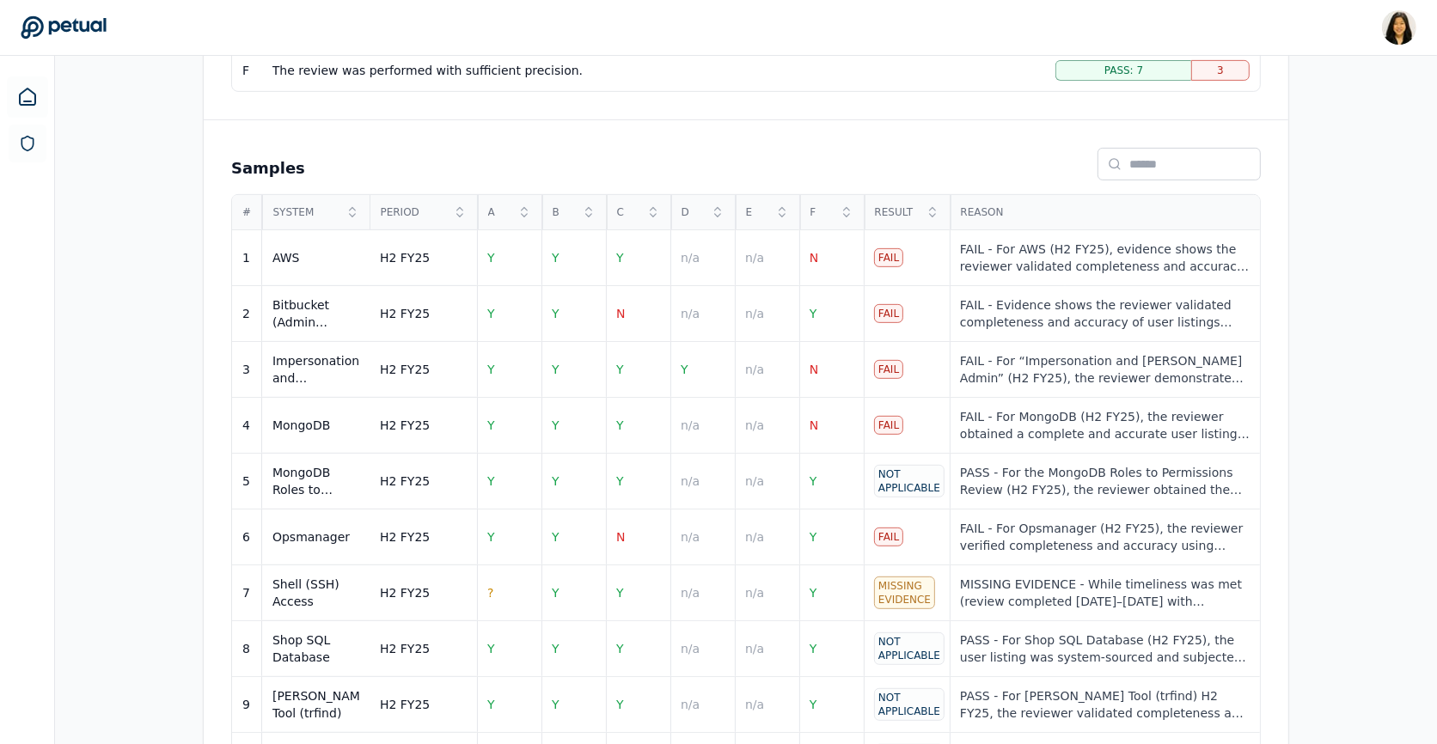
scroll to position [715, 0]
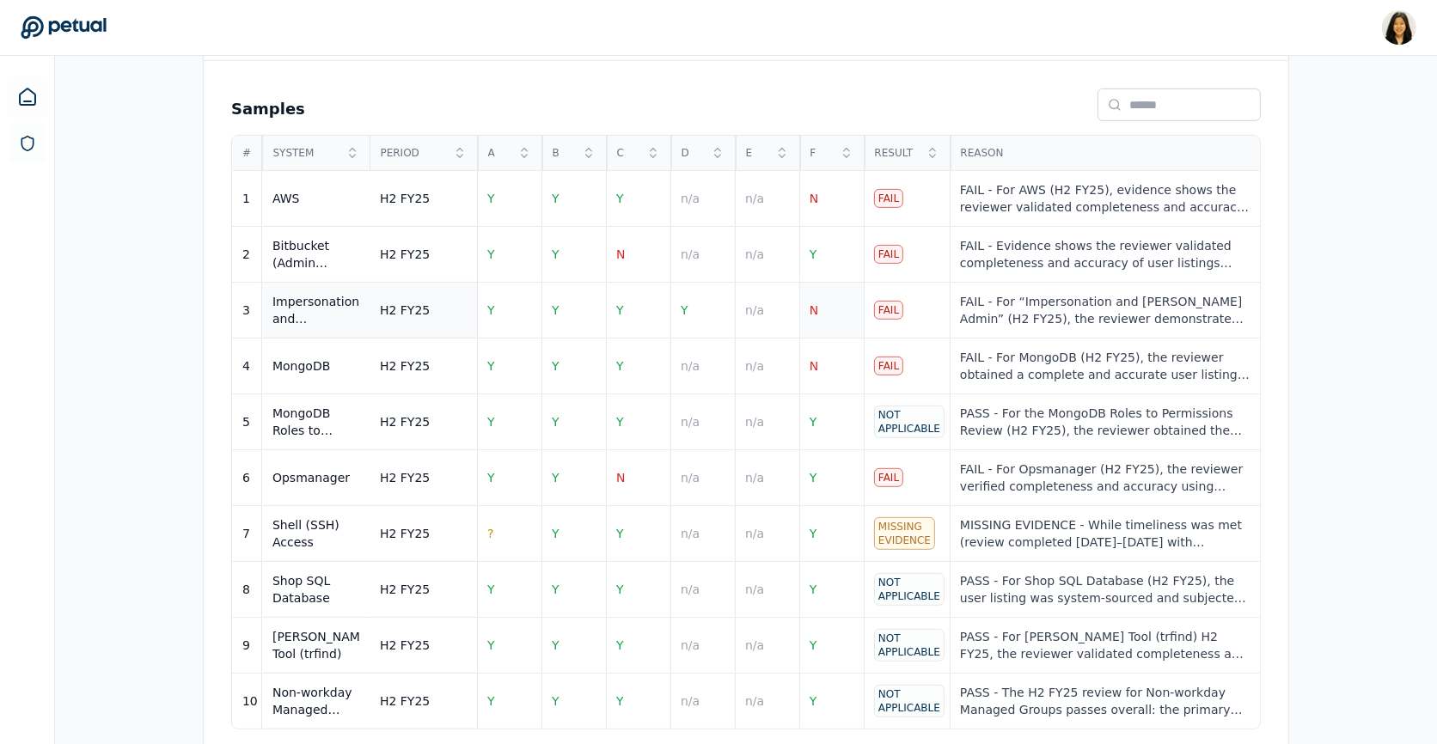
click at [823, 303] on td "N" at bounding box center [831, 311] width 64 height 56
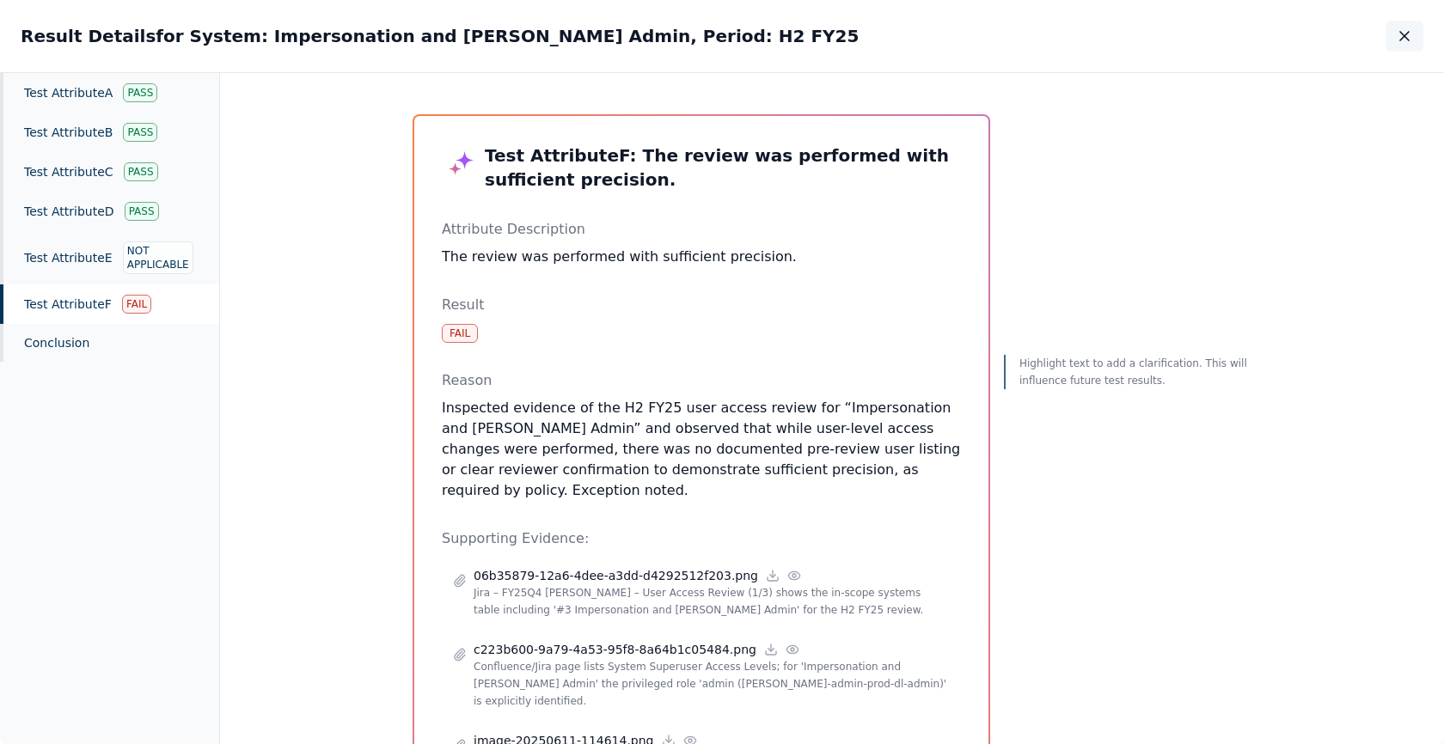
click at [1406, 28] on icon "button" at bounding box center [1404, 36] width 17 height 17
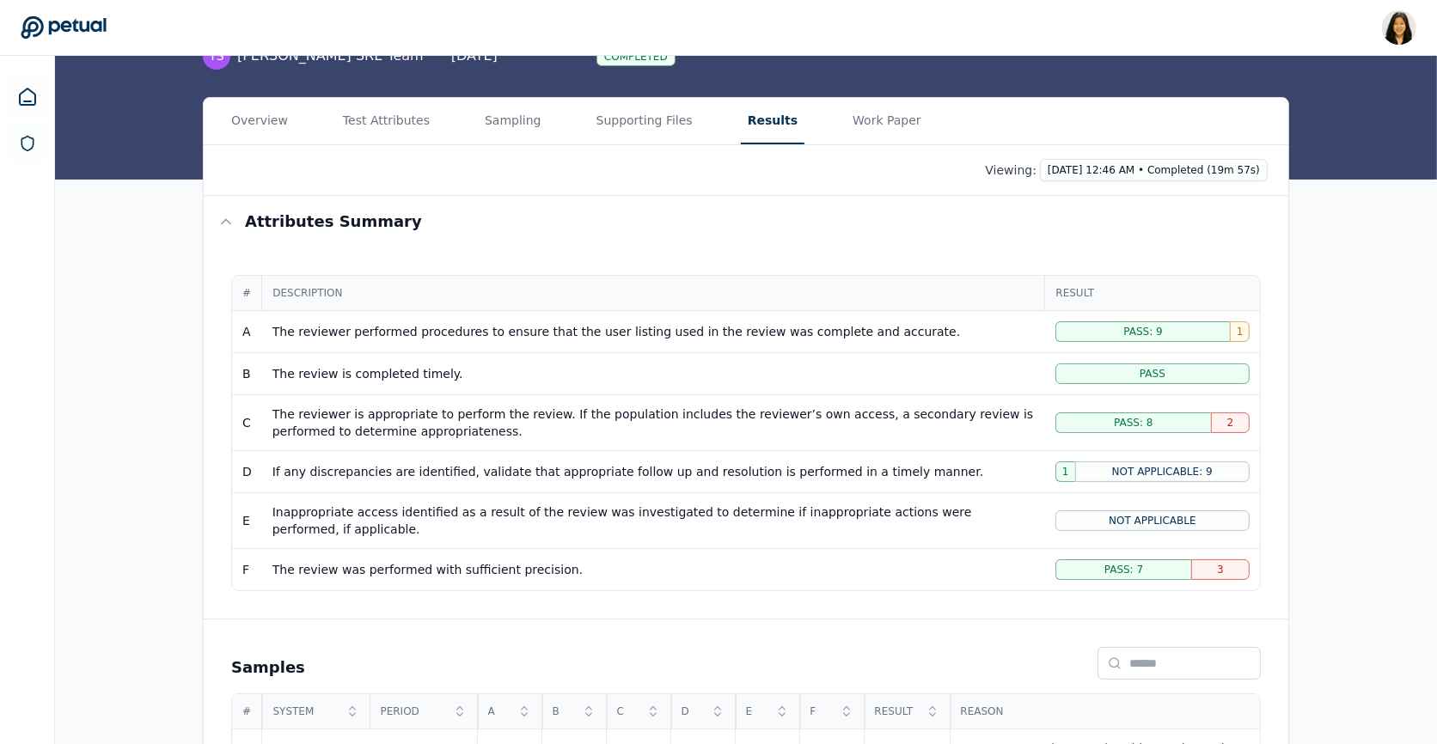
scroll to position [126, 0]
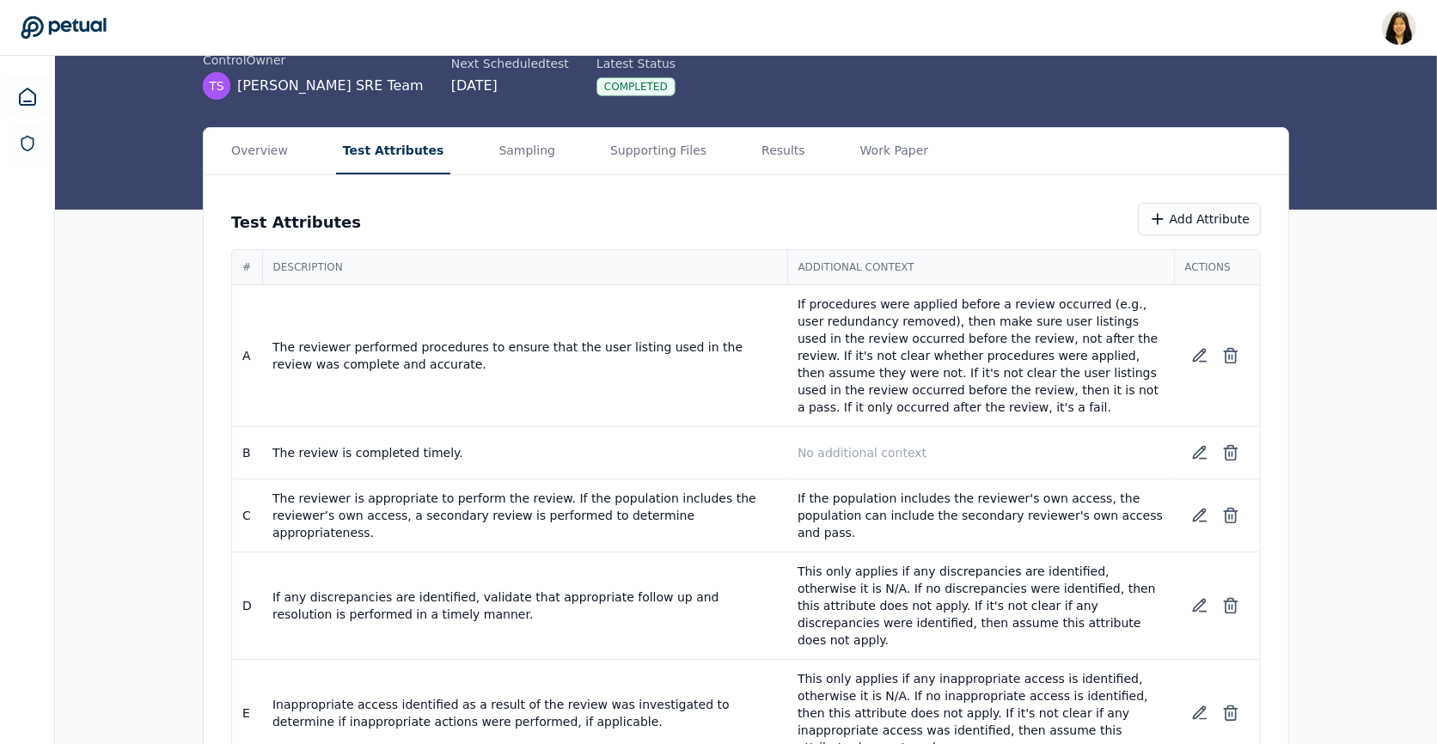
click at [406, 137] on button "Test Attributes" at bounding box center [393, 151] width 115 height 46
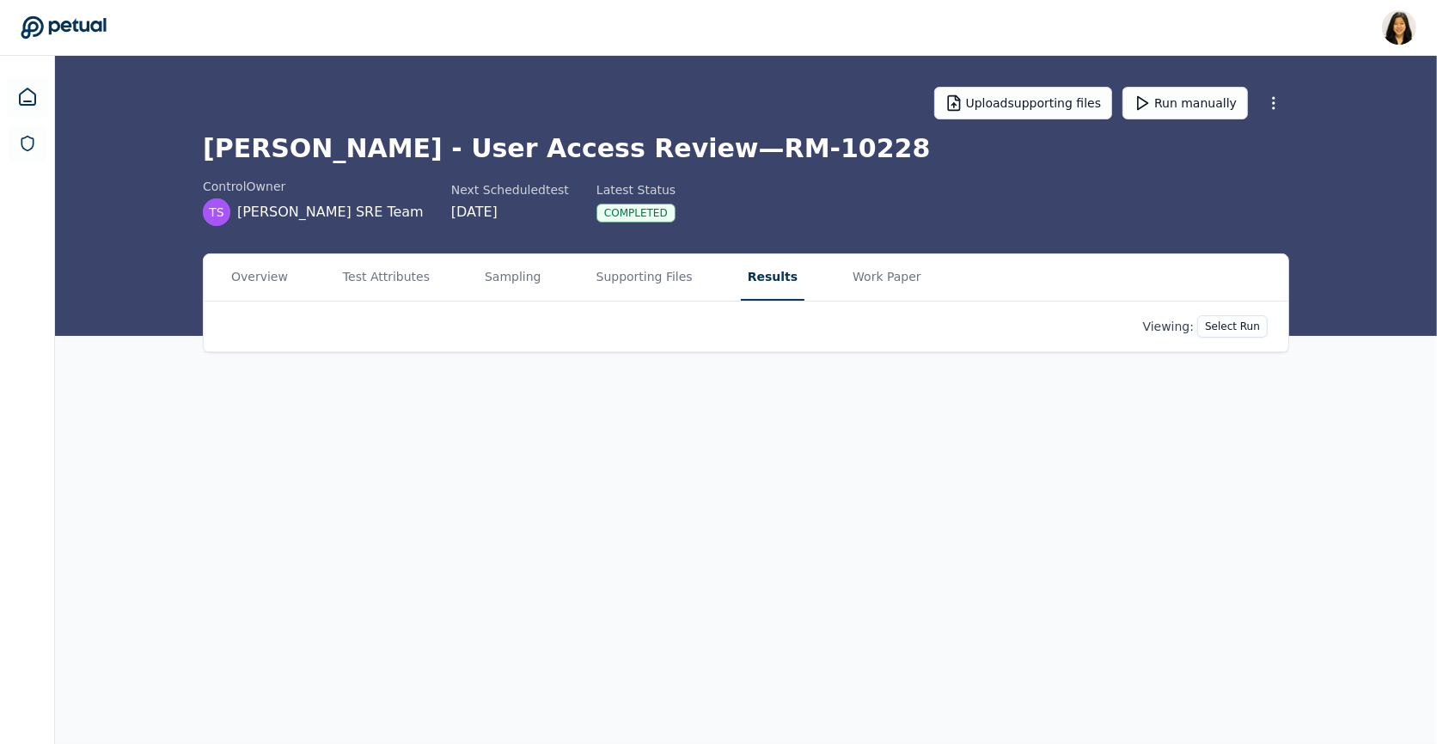
click at [768, 87] on main "Upload supporting files Run manually [PERSON_NAME] - User Access Review — RM-10…" at bounding box center [746, 400] width 1382 height 688
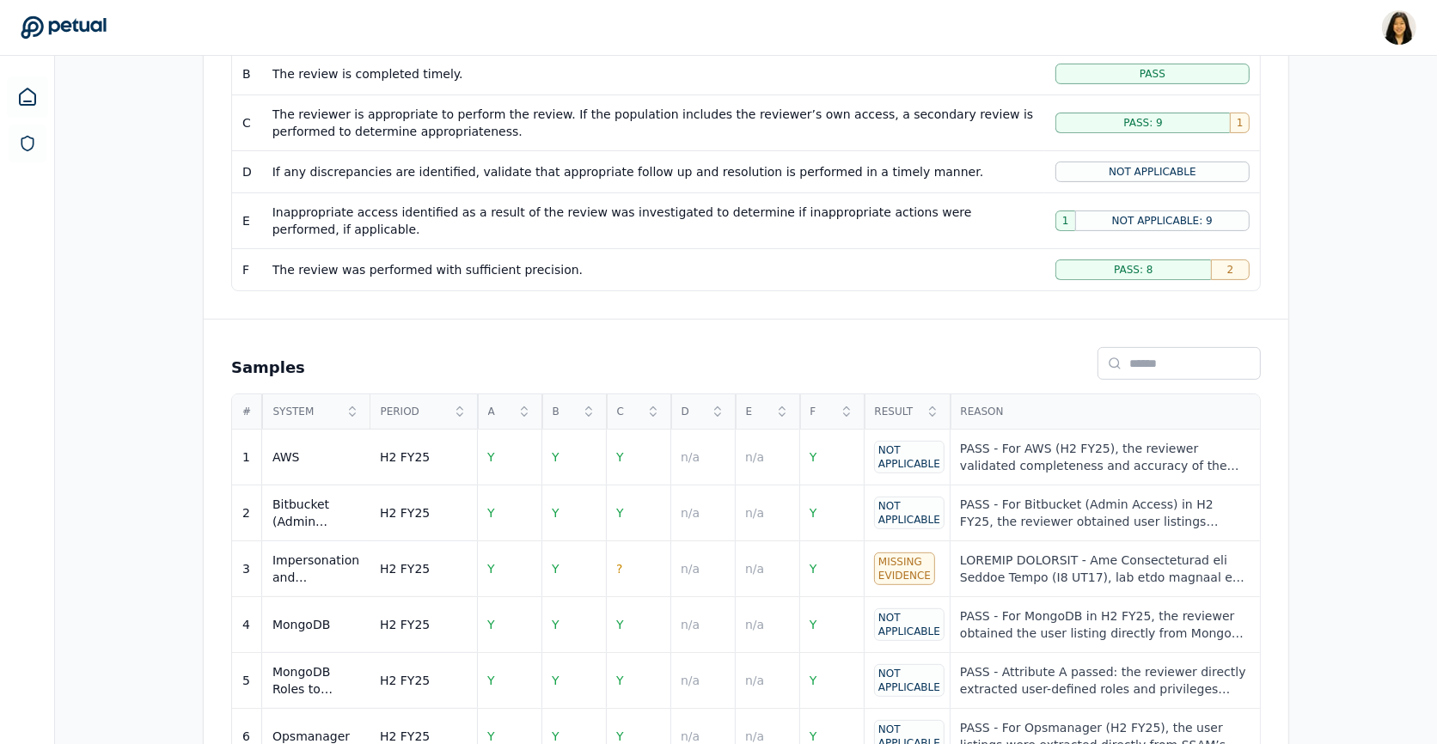
scroll to position [462, 0]
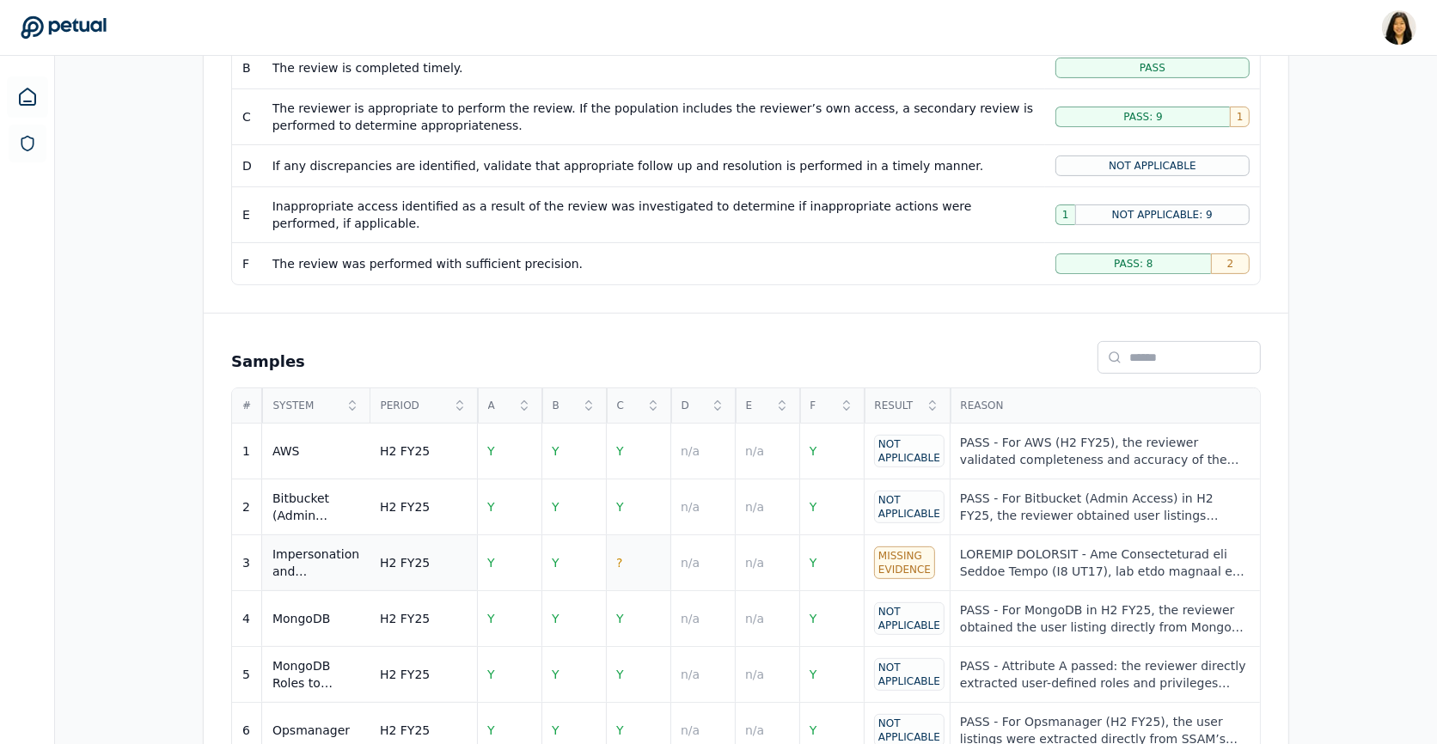
click at [619, 540] on td "?" at bounding box center [638, 563] width 64 height 56
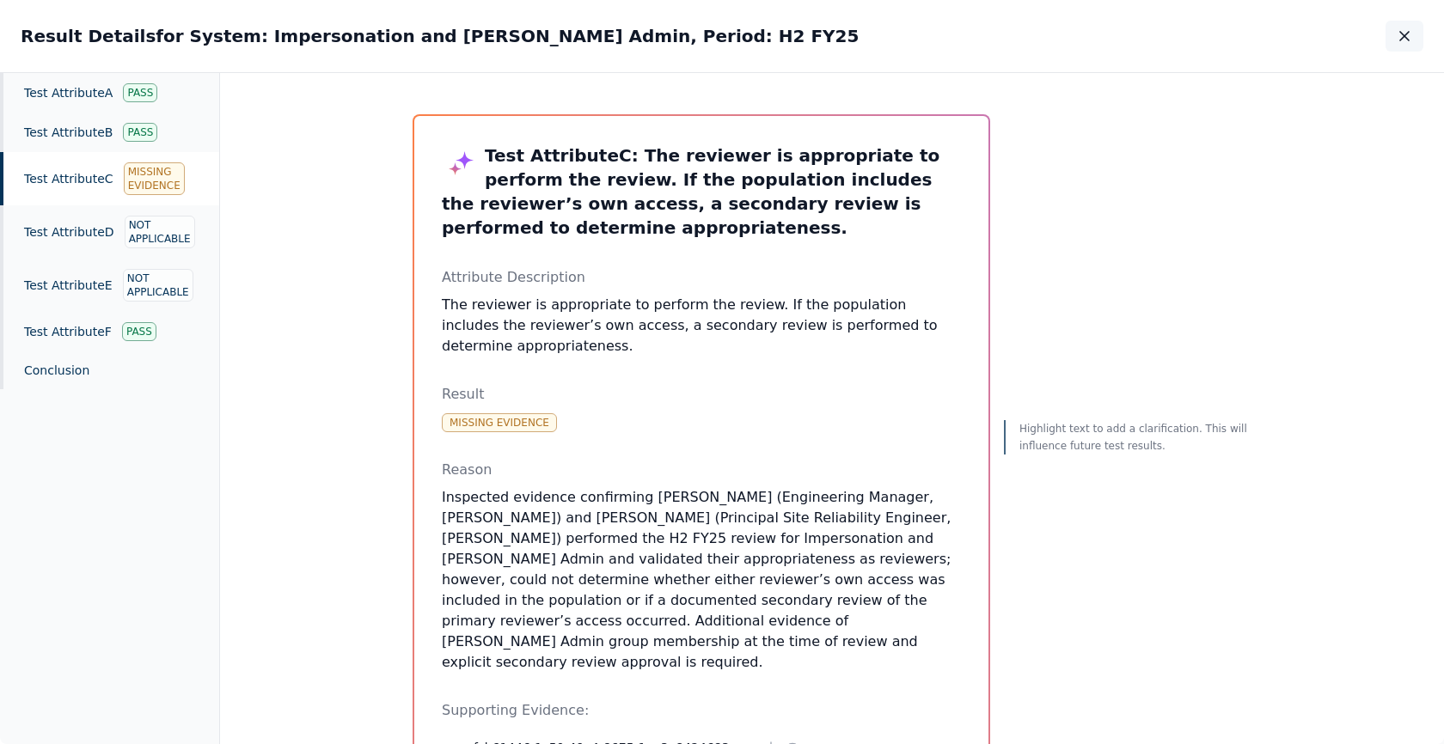
click at [1410, 32] on icon "button" at bounding box center [1404, 36] width 17 height 17
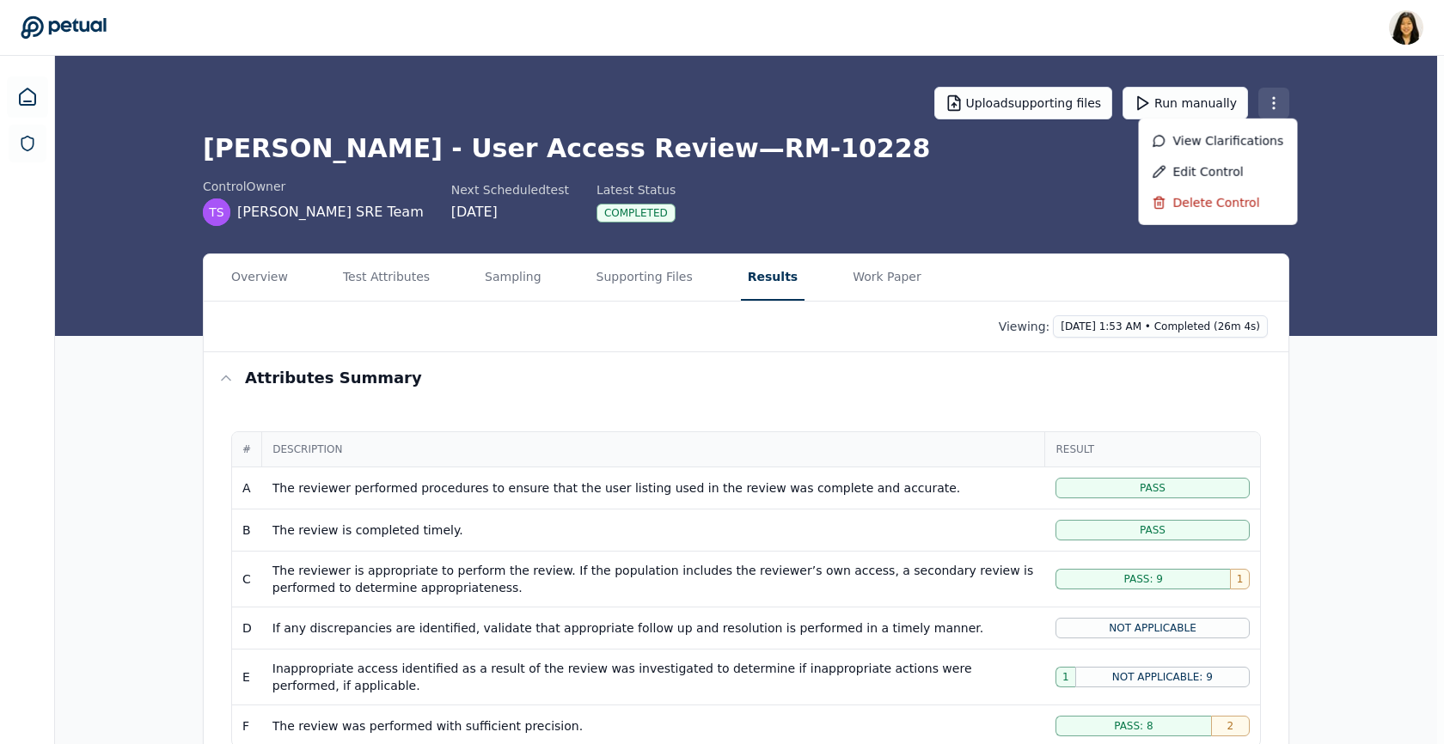
click at [1280, 107] on html "[PERSON_NAME] [PERSON_NAME][EMAIL_ADDRESS] Sign out Upload supporting files Run…" at bounding box center [722, 736] width 1444 height 1473
click at [1251, 144] on div "View clarifications" at bounding box center [1218, 140] width 132 height 17
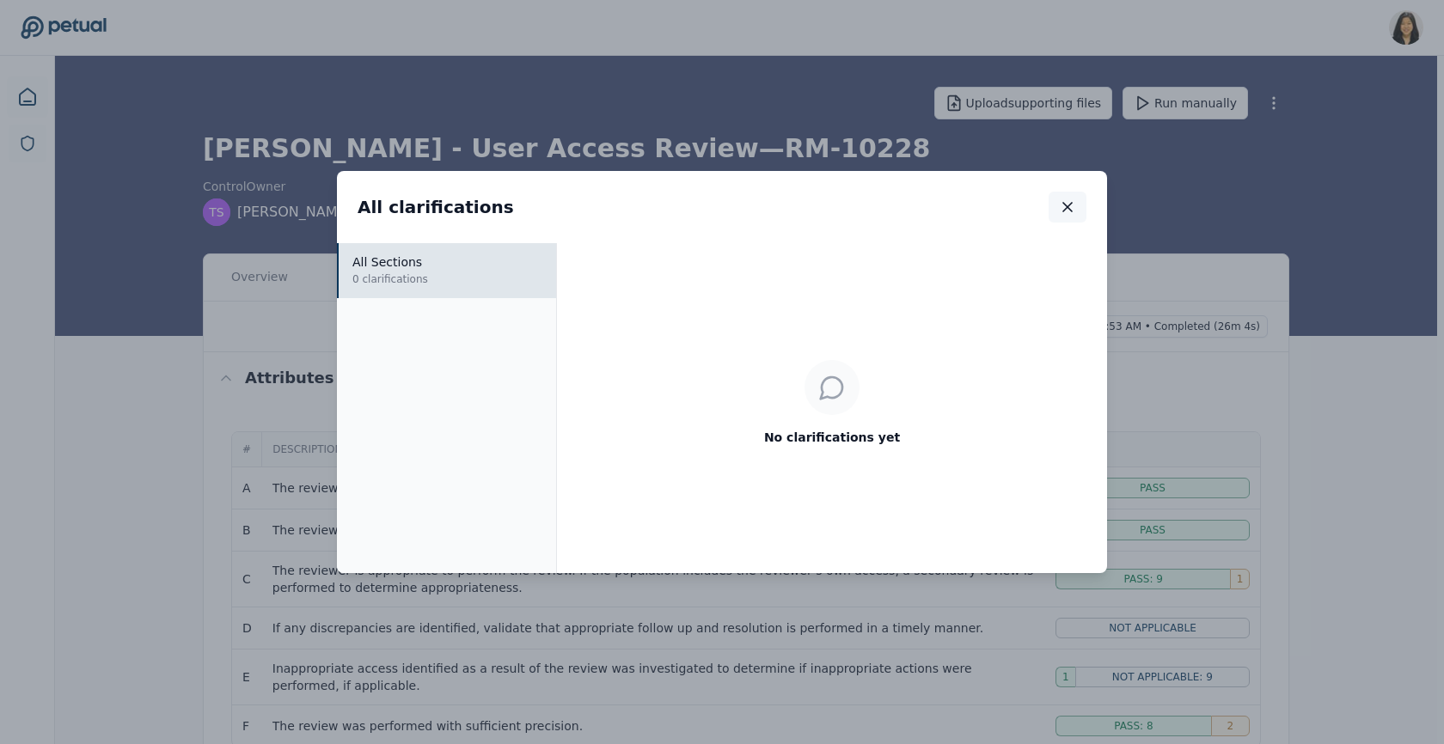
click at [1074, 199] on icon "button" at bounding box center [1067, 207] width 17 height 17
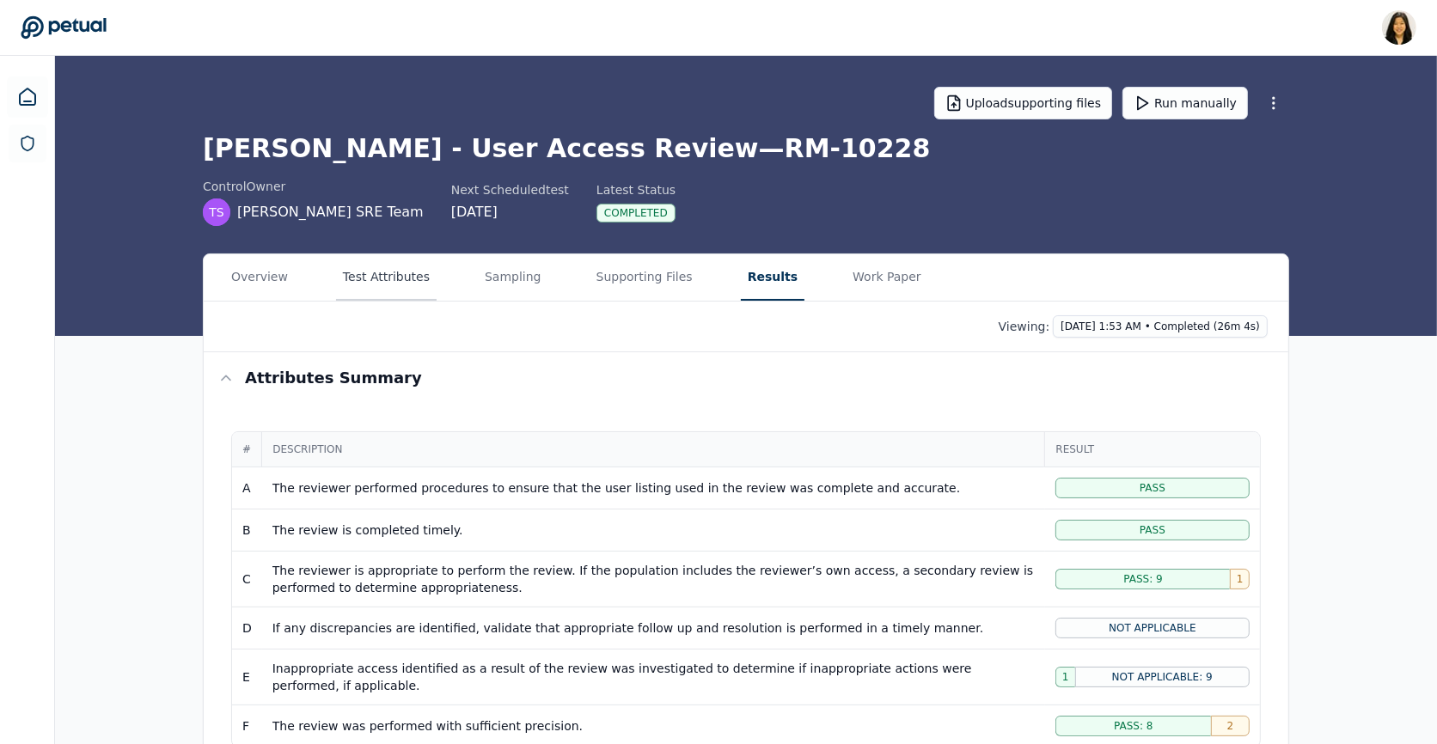
click at [375, 283] on button "Test Attributes" at bounding box center [386, 277] width 101 height 46
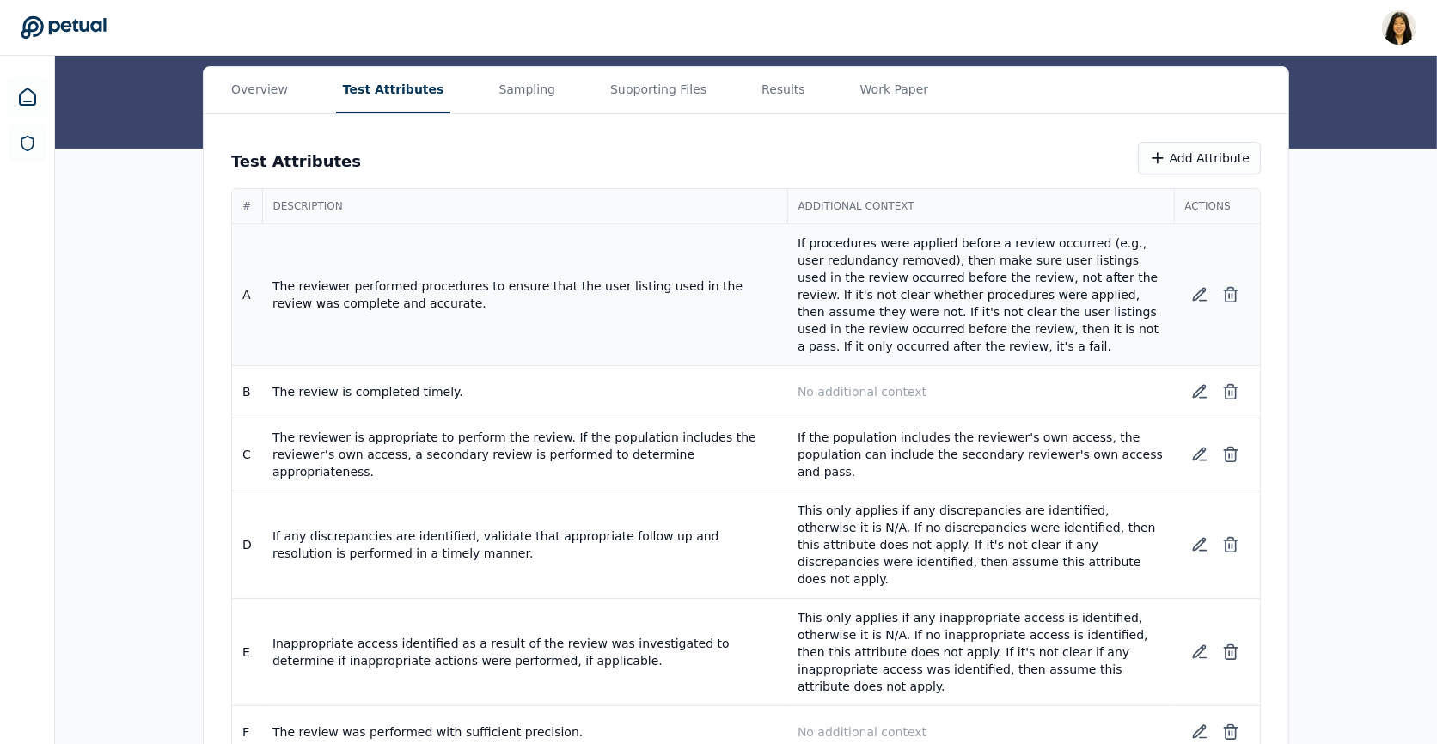
scroll to position [189, 0]
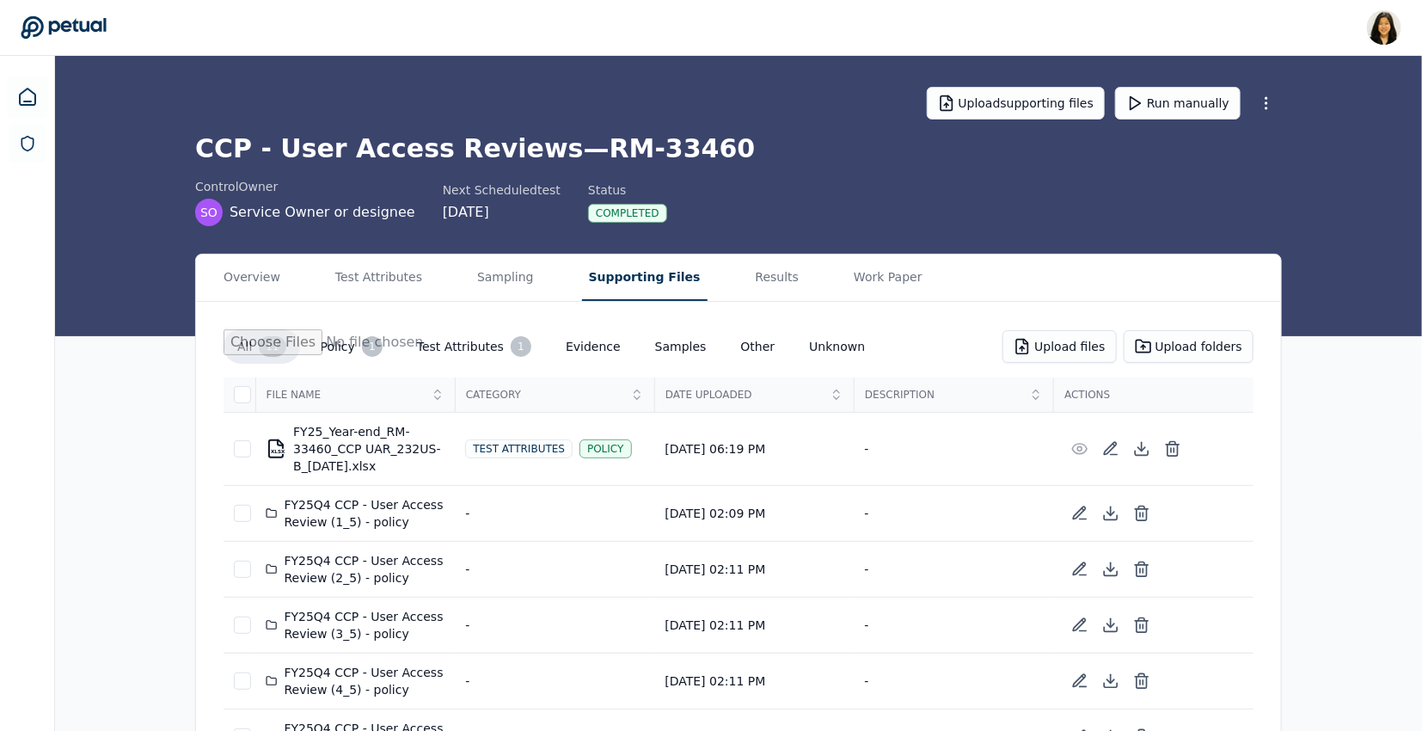
click at [614, 276] on button "Supporting Files" at bounding box center [644, 277] width 125 height 46
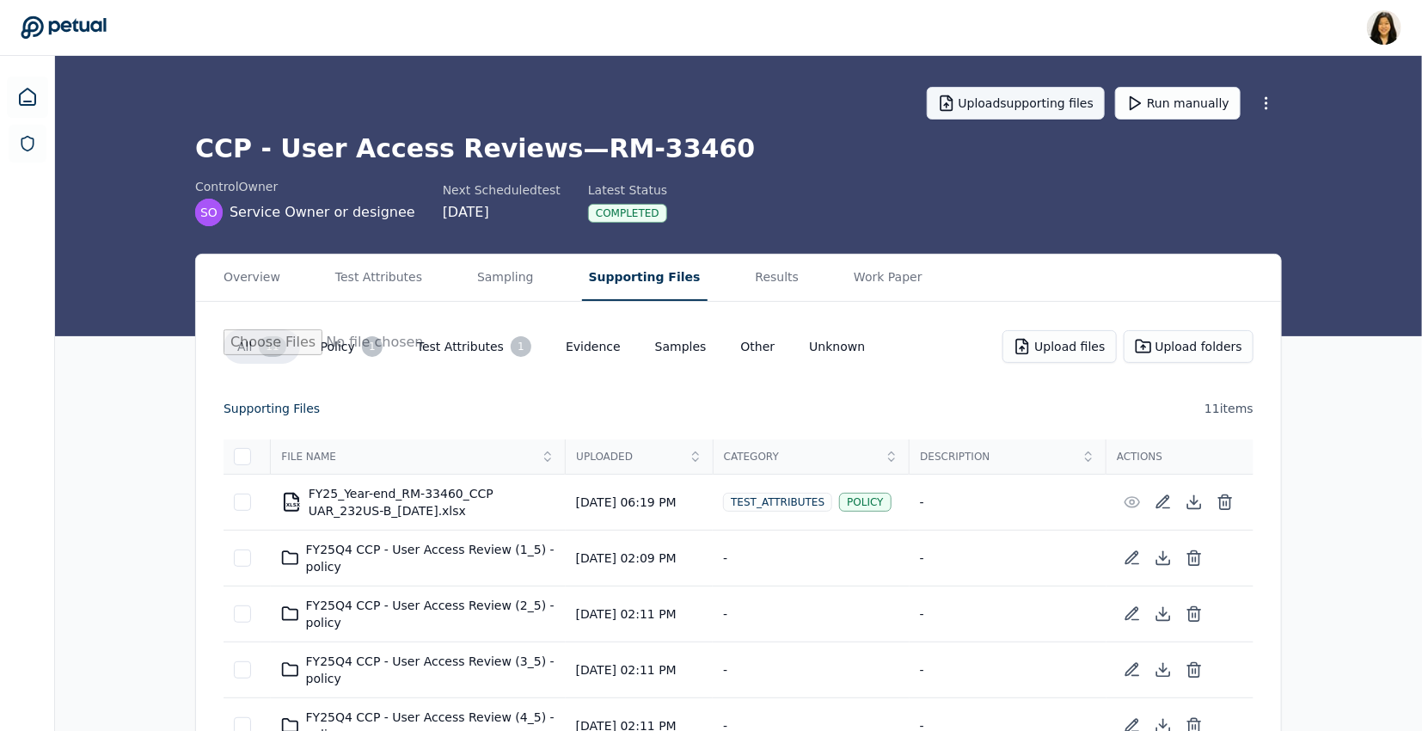
click at [1072, 113] on button "Upload supporting files" at bounding box center [1016, 103] width 179 height 33
click at [28, 104] on icon at bounding box center [27, 97] width 15 height 16
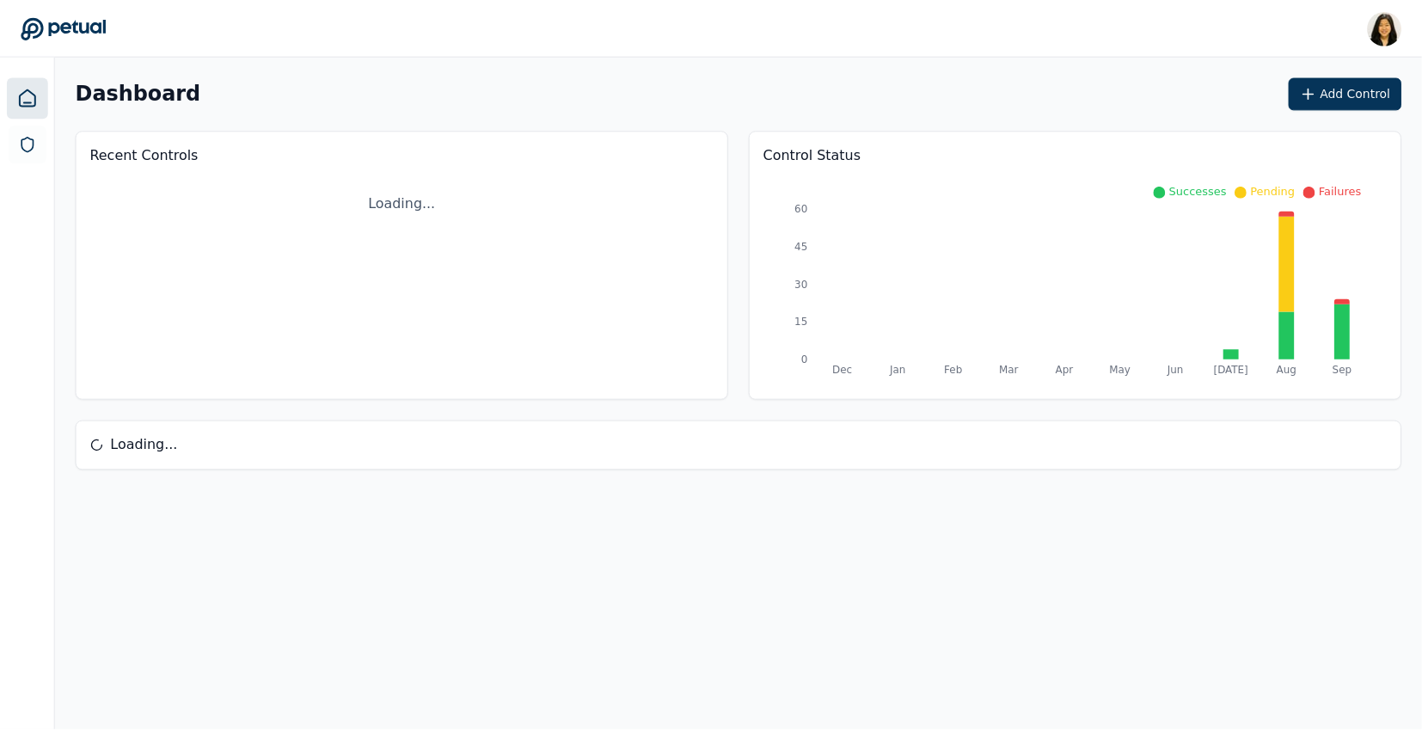
scroll to position [22, 0]
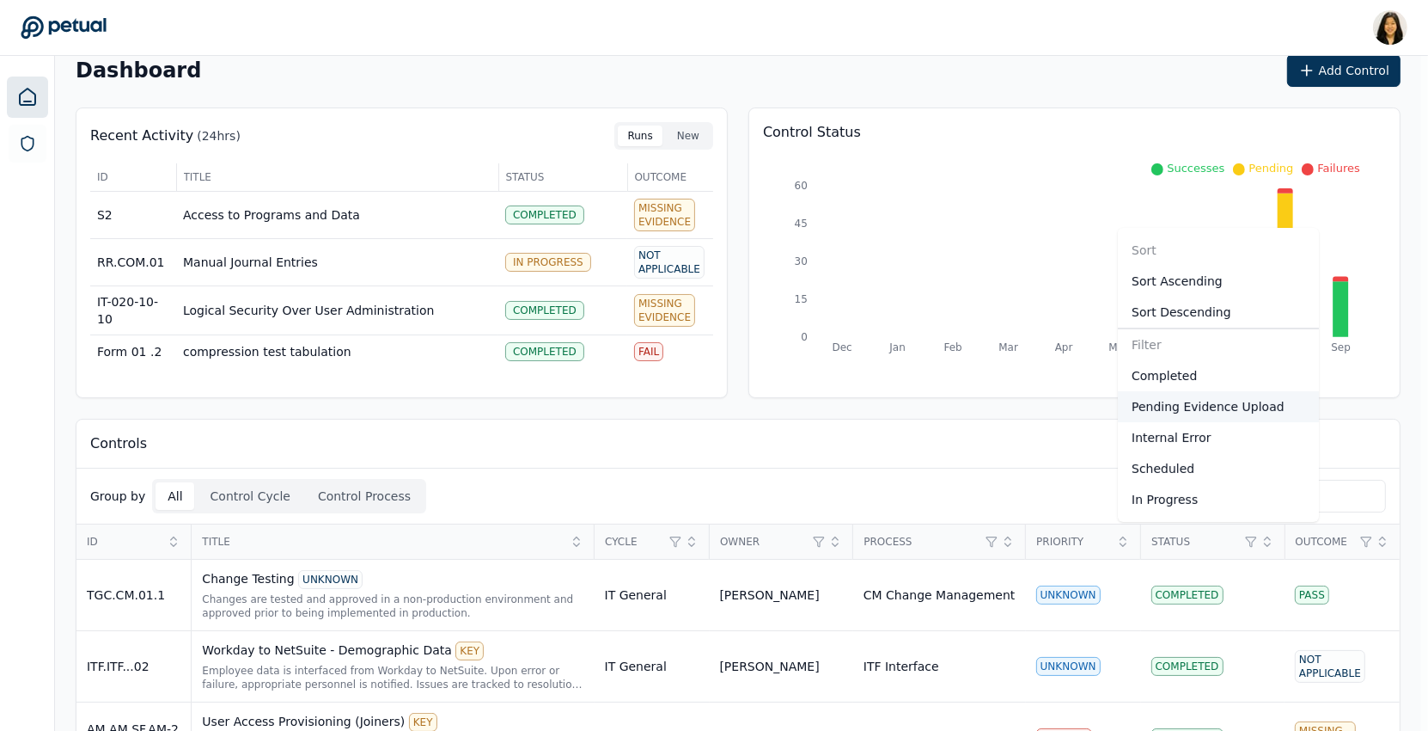
click at [1198, 413] on div "Pending Evidence Upload" at bounding box center [1208, 406] width 153 height 17
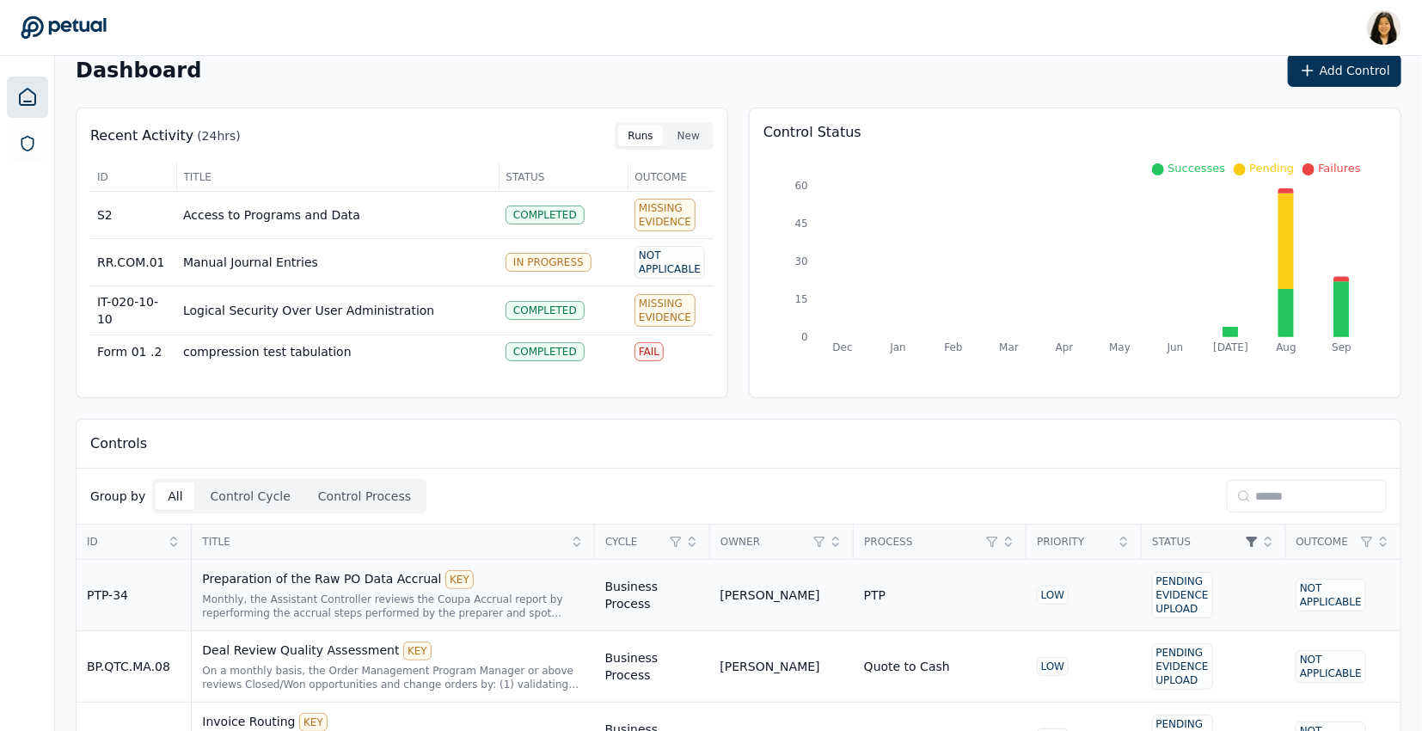
click at [941, 591] on div "PTP" at bounding box center [940, 594] width 152 height 17
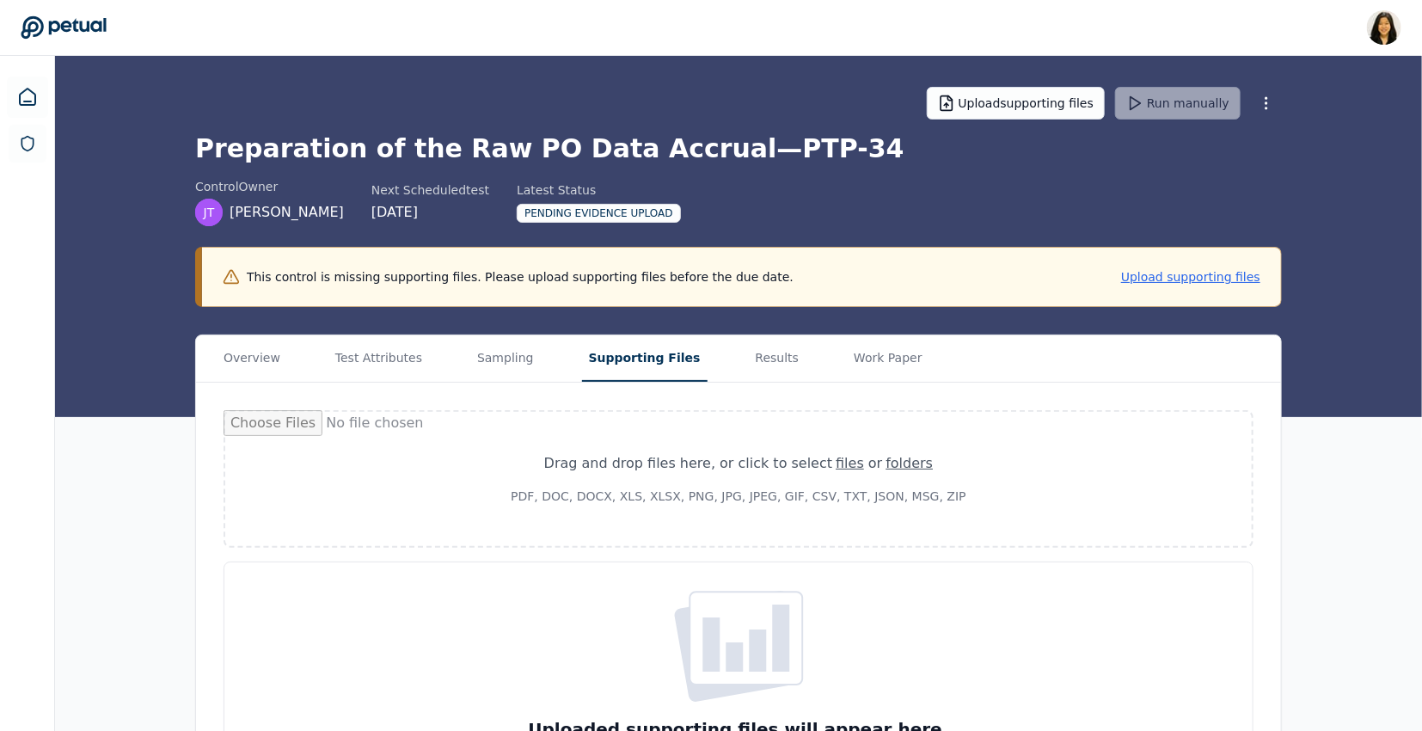
click at [605, 364] on button "Supporting Files" at bounding box center [644, 358] width 125 height 46
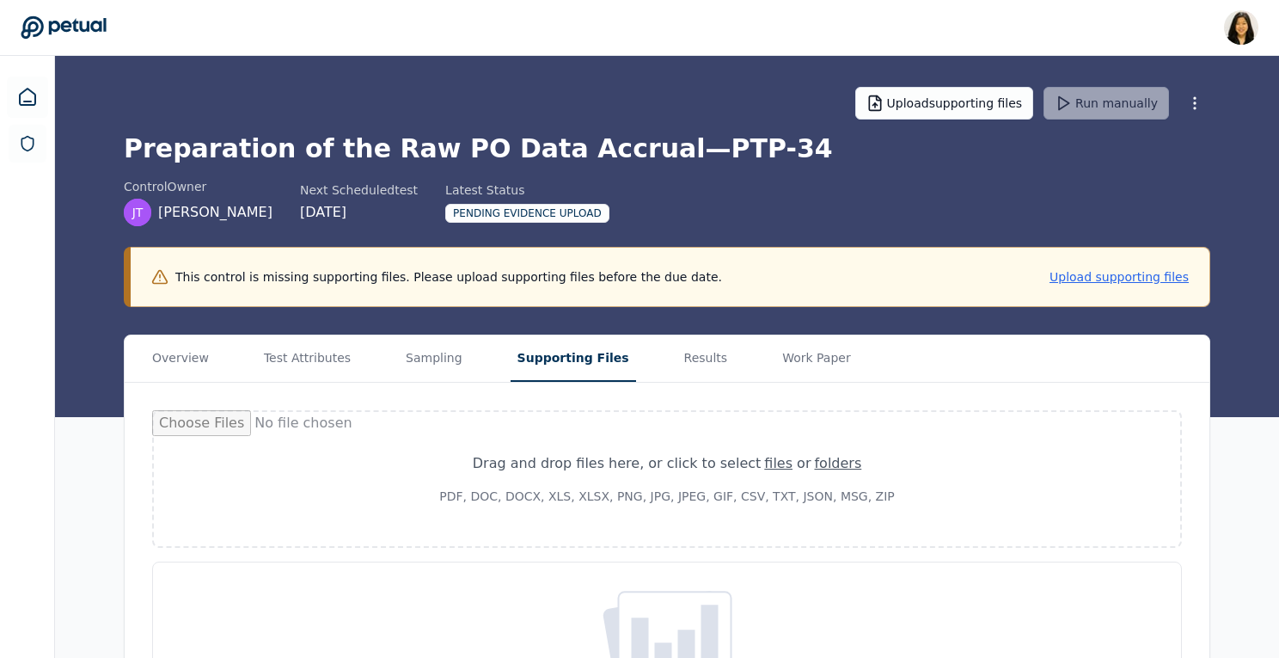
click at [808, 132] on div "Upload supporting files Run manually" at bounding box center [667, 103] width 1086 height 60
click at [1001, 102] on button "Upload supporting files" at bounding box center [944, 103] width 179 height 33
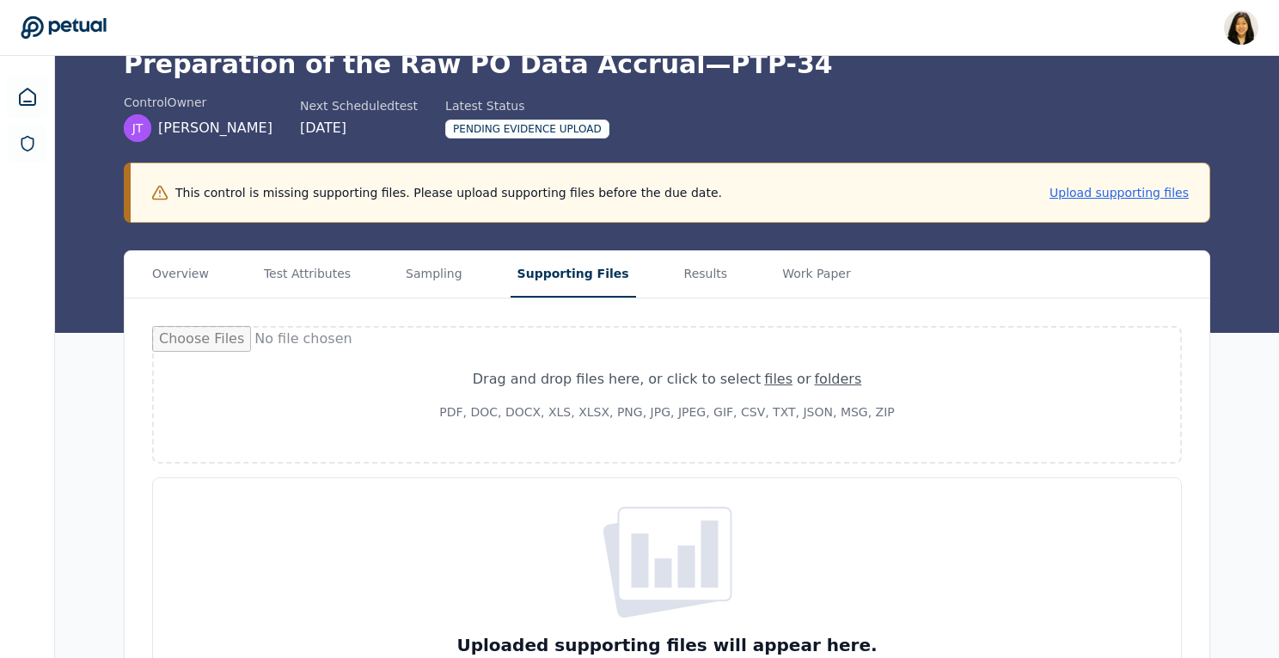
scroll to position [147, 0]
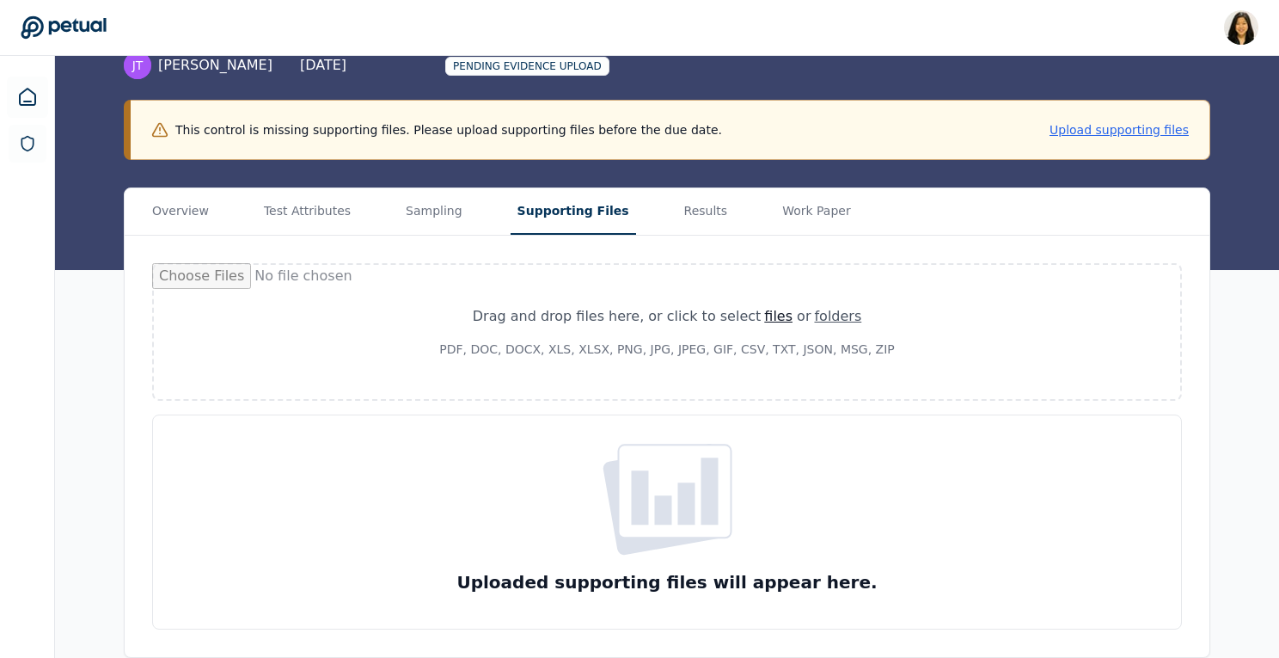
click at [766, 315] on div "files" at bounding box center [778, 316] width 28 height 21
click at [825, 318] on div "folders" at bounding box center [837, 316] width 47 height 21
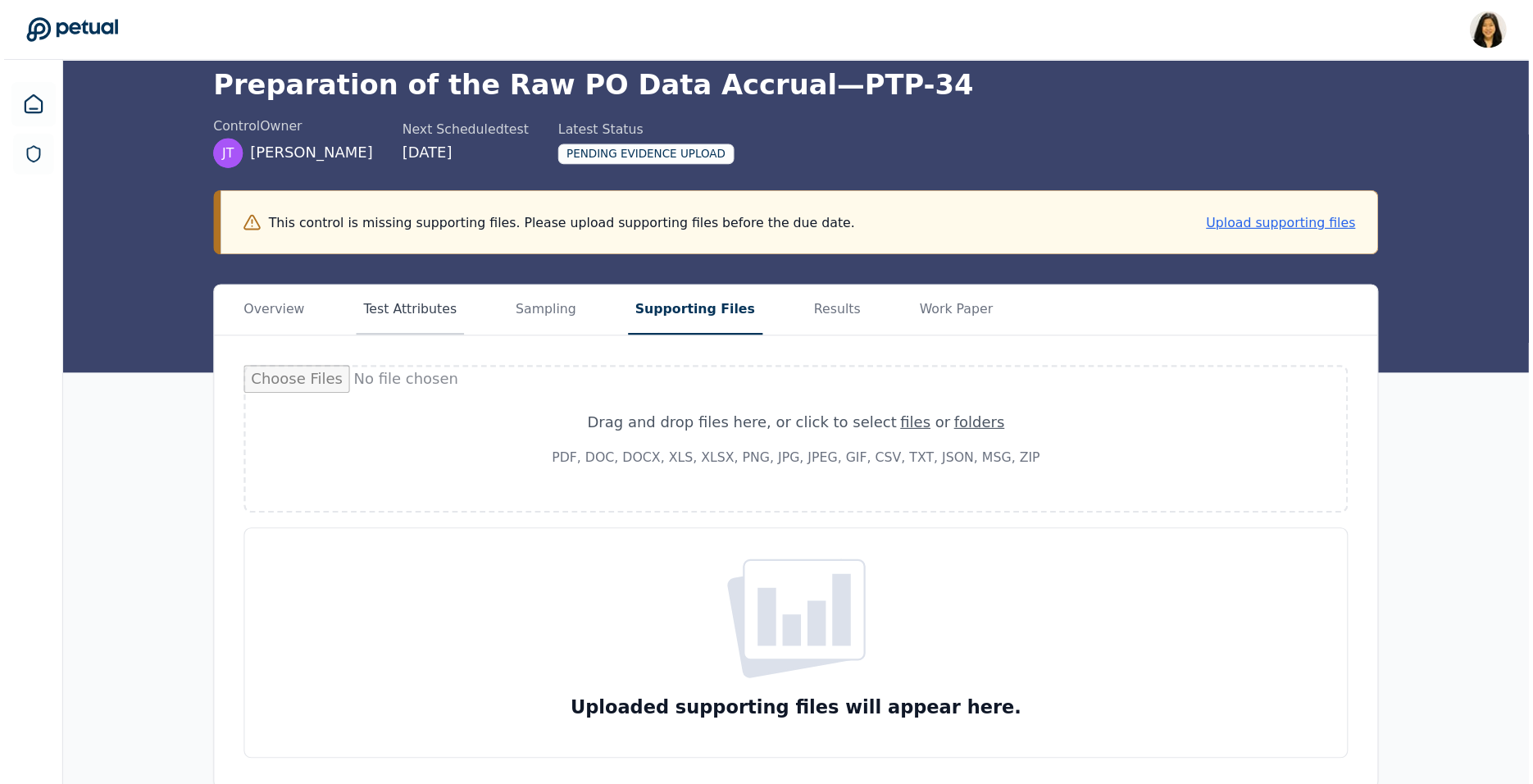
scroll to position [0, 0]
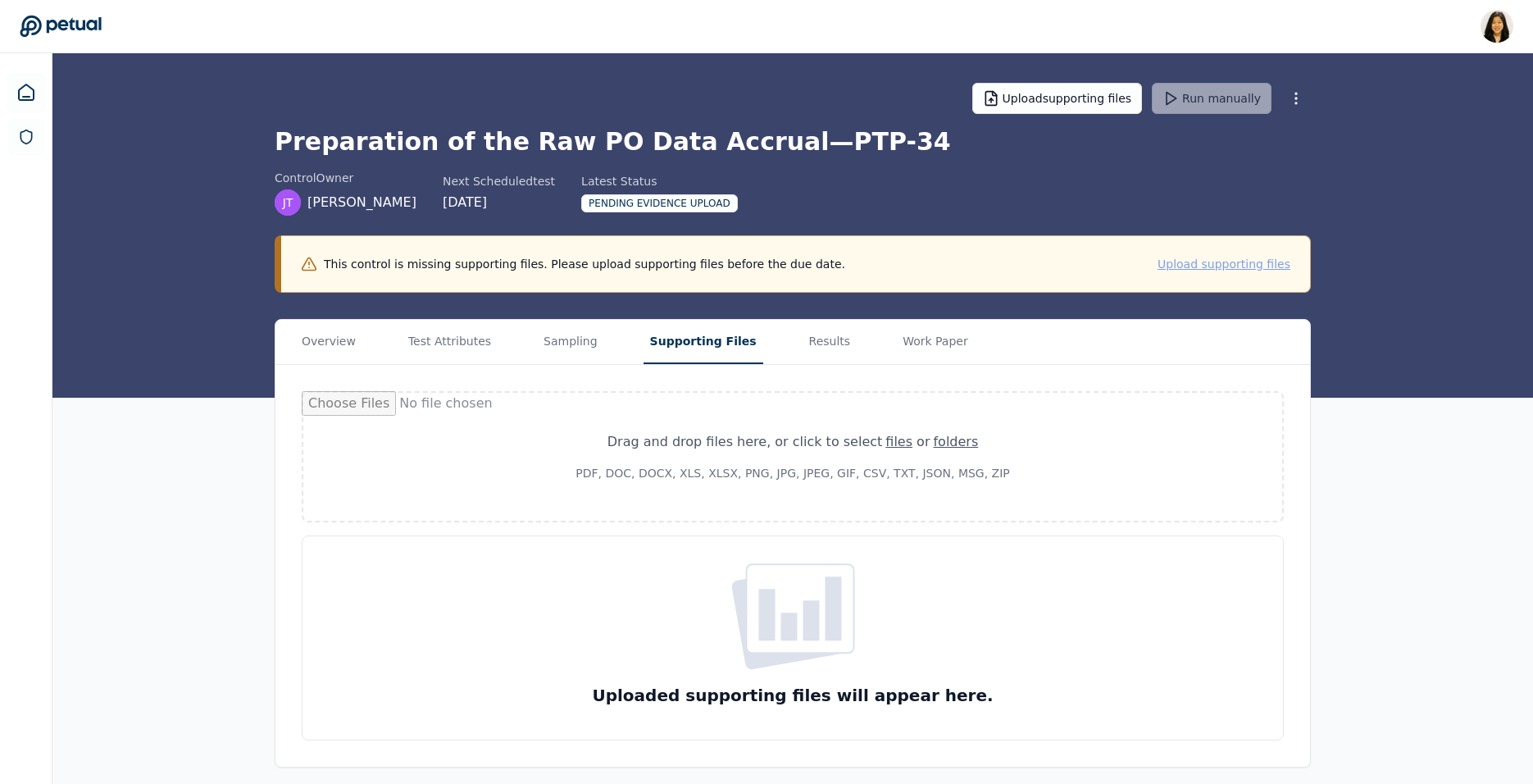
click at [1218, 257] on button "Upload supporting files" at bounding box center [1224, 263] width 133 height 16
click at [1221, 261] on button "Upload supporting files" at bounding box center [1224, 263] width 133 height 16
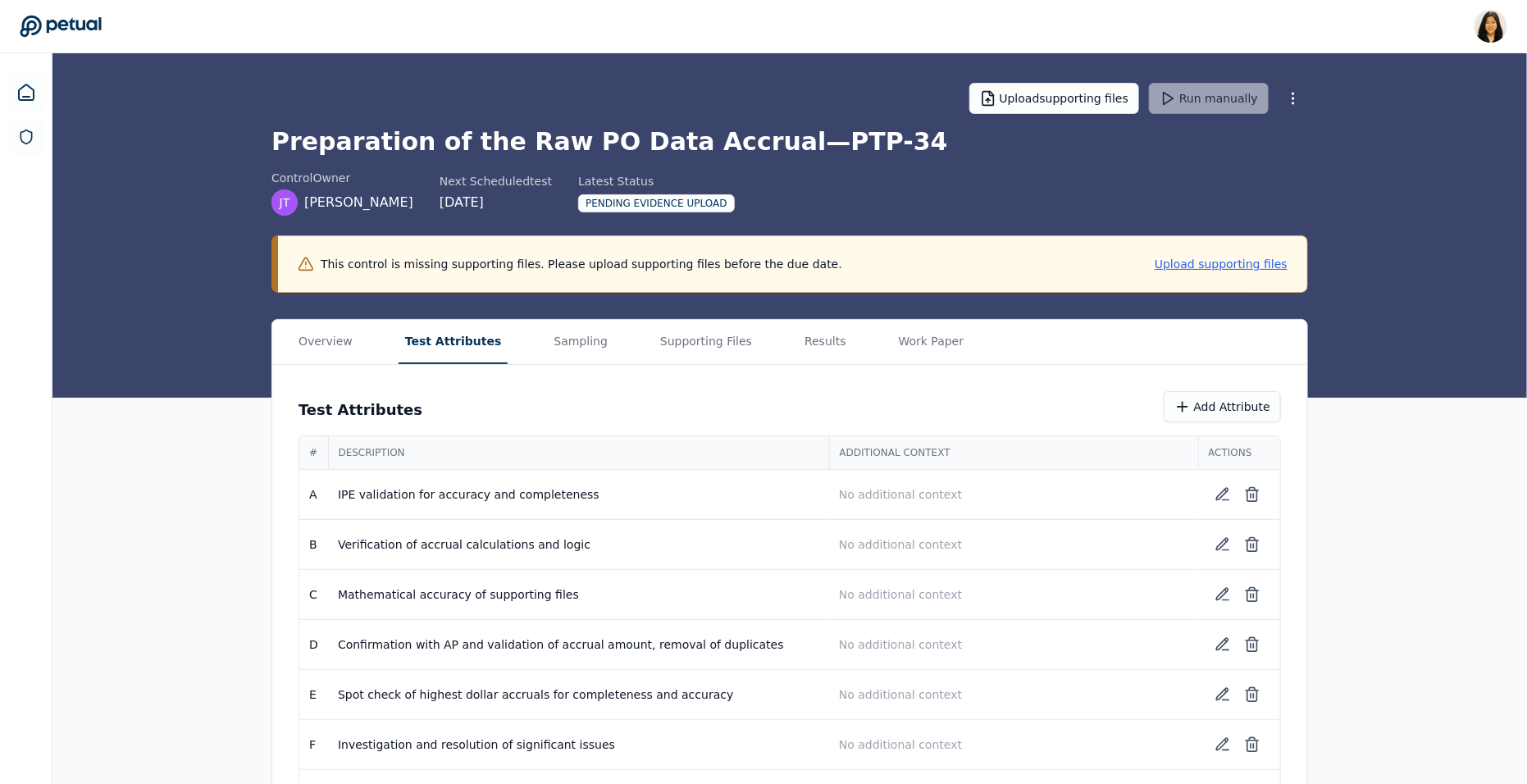
click at [448, 347] on button "Test Attributes" at bounding box center [453, 341] width 110 height 44
click at [1241, 265] on button "Upload supporting files" at bounding box center [1221, 263] width 133 height 16
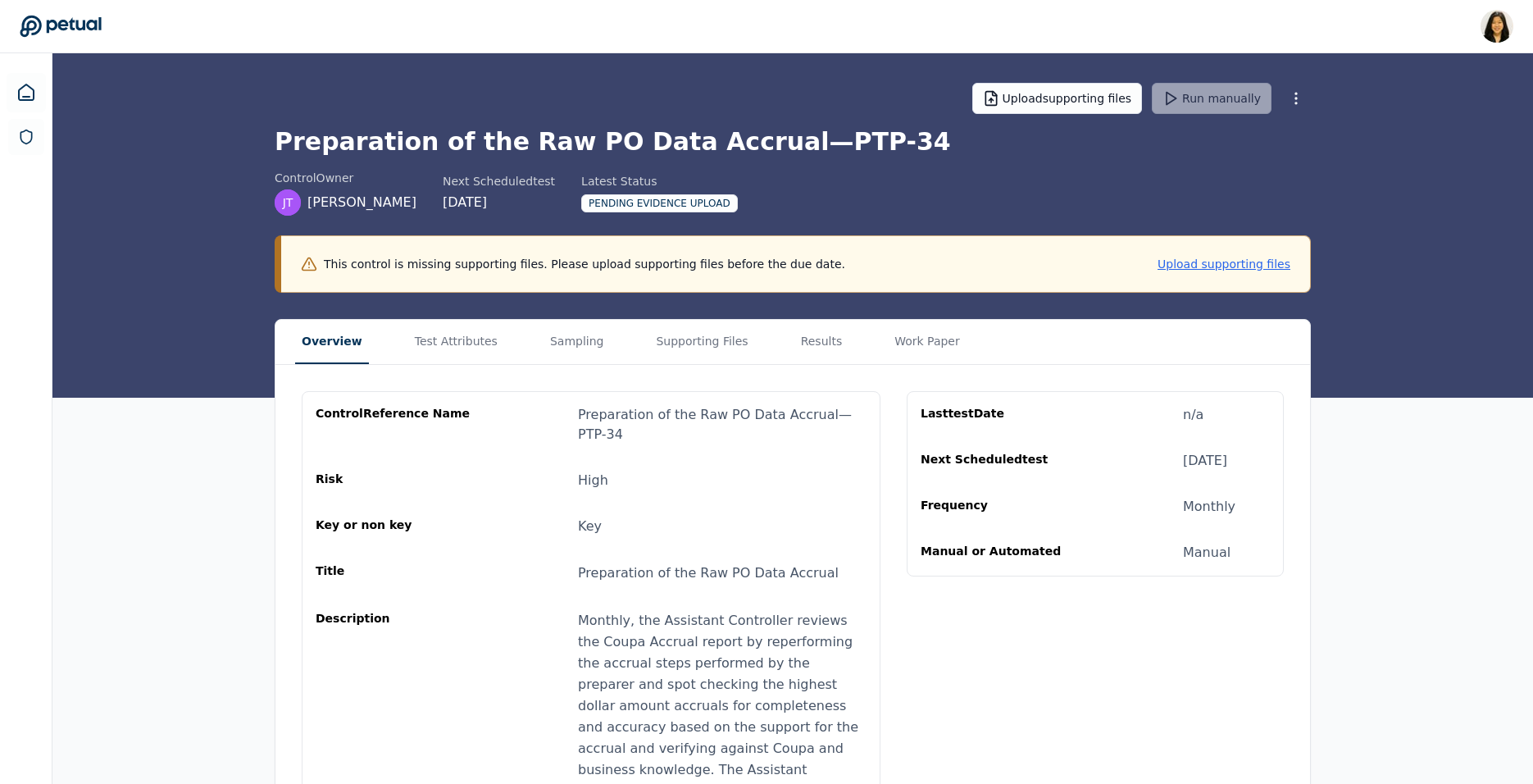
click at [328, 320] on button "Overview" at bounding box center [331, 341] width 73 height 44
click at [1241, 265] on button "Upload supporting files" at bounding box center [1220, 263] width 133 height 16
click at [327, 341] on button "Overview" at bounding box center [328, 341] width 73 height 44
click at [687, 337] on button "Supporting Files" at bounding box center [702, 341] width 105 height 44
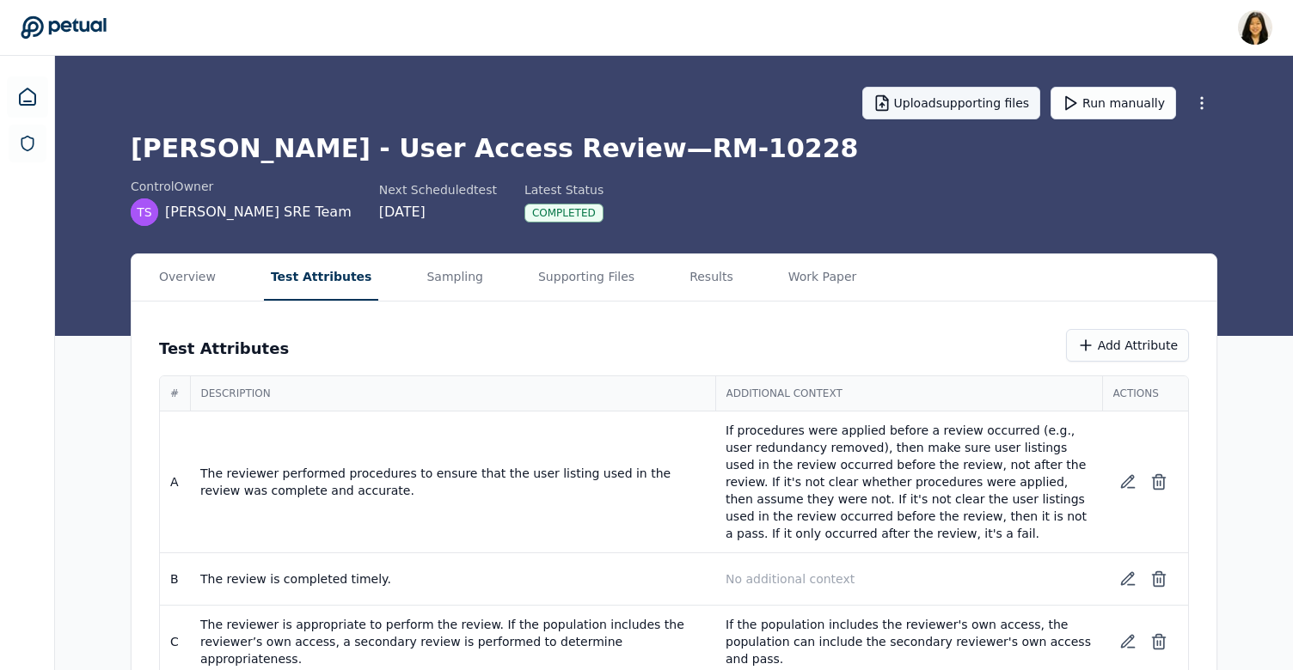
click at [932, 107] on button "Upload supporting files" at bounding box center [951, 103] width 179 height 33
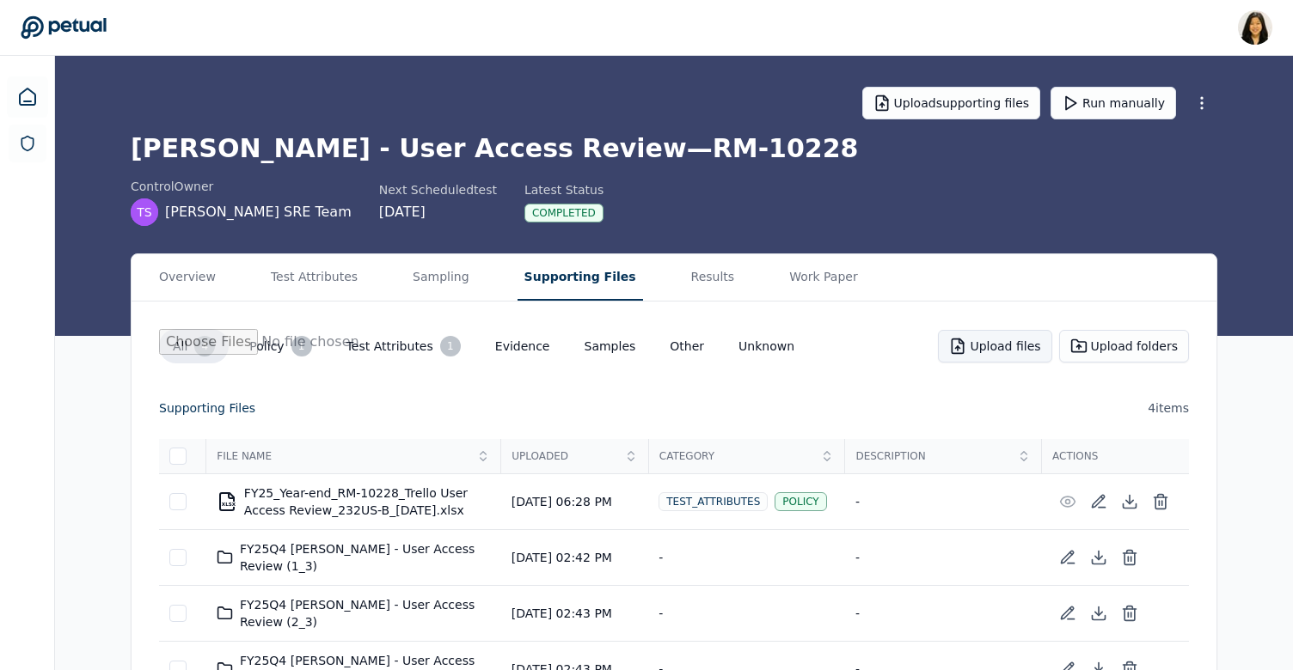
click at [997, 346] on button "Upload files" at bounding box center [994, 346] width 113 height 33
click at [1000, 97] on button "Upload supporting files" at bounding box center [951, 103] width 179 height 33
click at [1015, 353] on button "Upload files" at bounding box center [994, 346] width 113 height 33
click at [1087, 350] on icon at bounding box center [1078, 346] width 17 height 17
click at [1135, 343] on button "Upload folders" at bounding box center [1124, 346] width 130 height 33
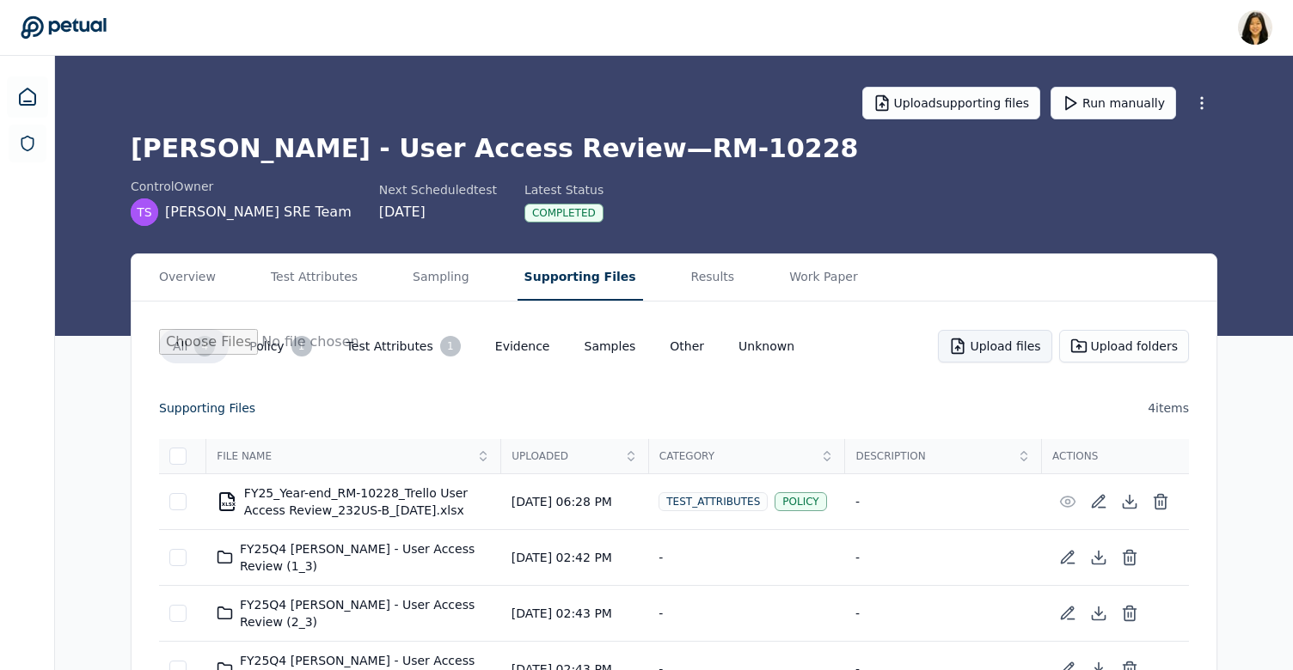
click at [988, 345] on button "Upload files" at bounding box center [994, 346] width 113 height 33
click at [1143, 339] on button "Upload folders" at bounding box center [1124, 346] width 130 height 33
click at [1010, 104] on button "Upload supporting files" at bounding box center [951, 103] width 179 height 33
